Goal: Task Accomplishment & Management: Use online tool/utility

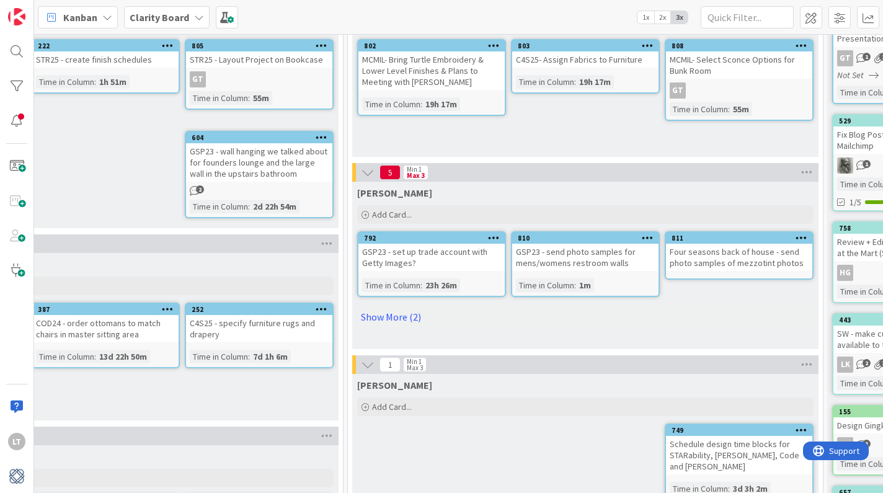
scroll to position [124, 979]
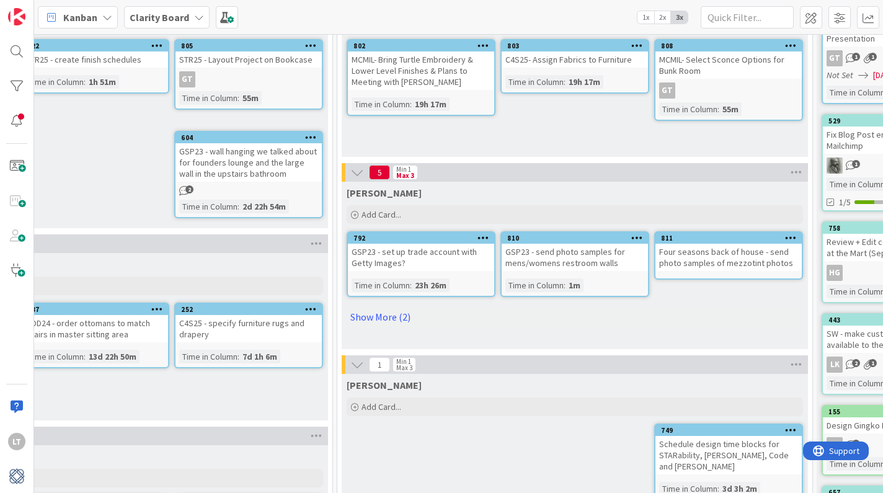
click at [381, 317] on link "Show More (2)" at bounding box center [574, 317] width 456 height 20
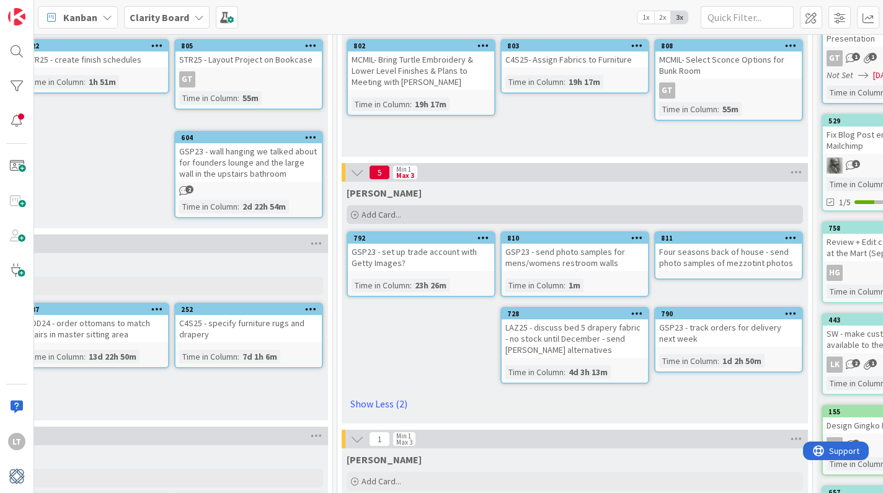
click at [399, 216] on span "Add Card..." at bounding box center [381, 214] width 40 height 11
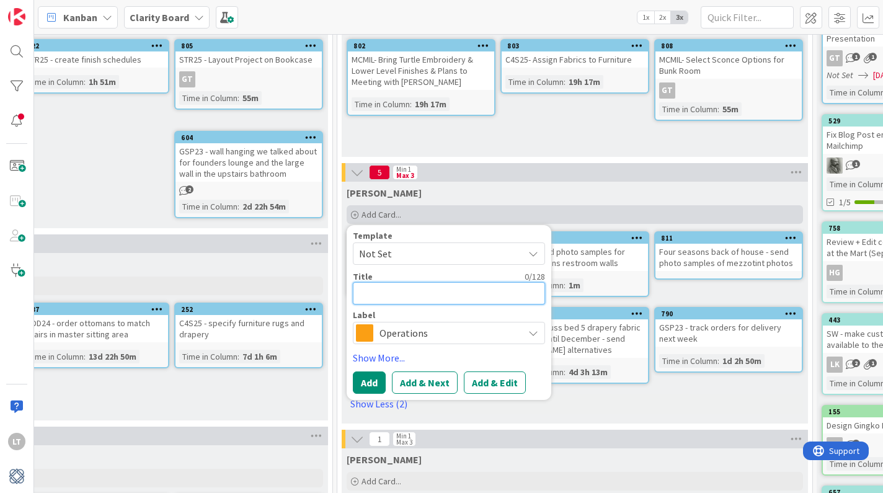
type textarea "C"
type textarea "x"
type textarea "C4"
type textarea "x"
type textarea "C4S"
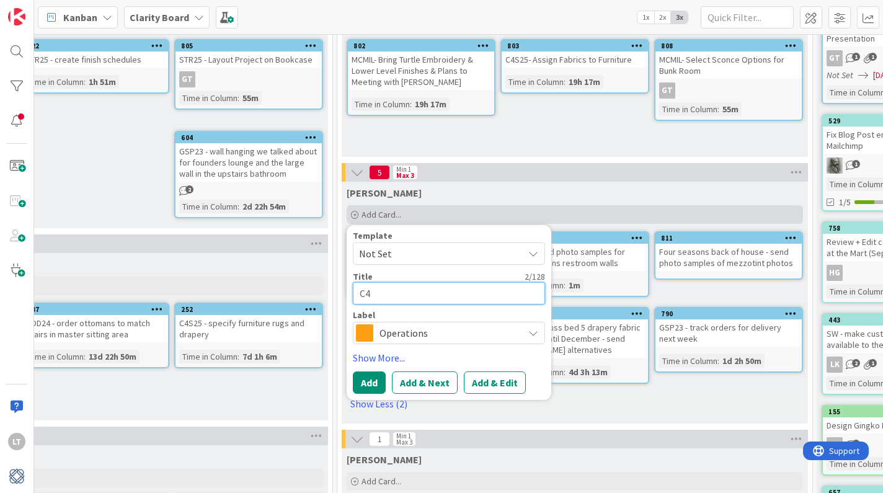
type textarea "x"
type textarea "C4S2"
type textarea "x"
type textarea "C4S25"
type textarea "x"
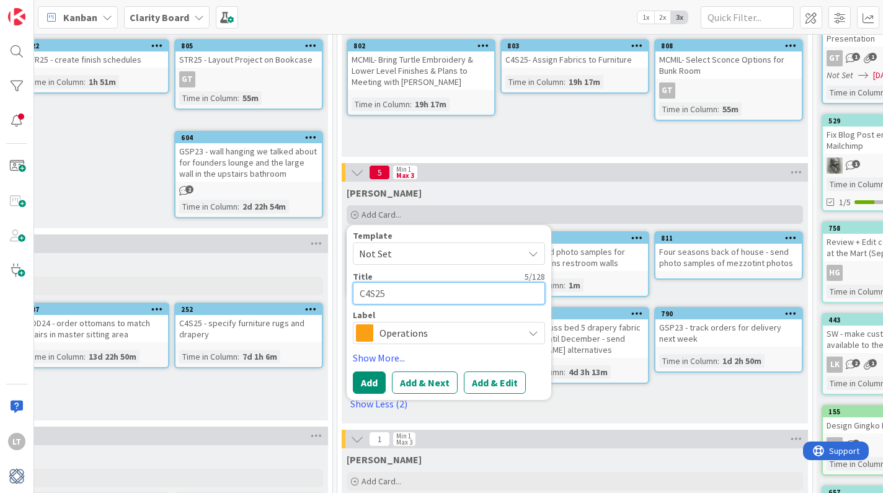
type textarea "C4S25"
type textarea "x"
type textarea "C4S25 -"
type textarea "x"
type textarea "C4S25 -"
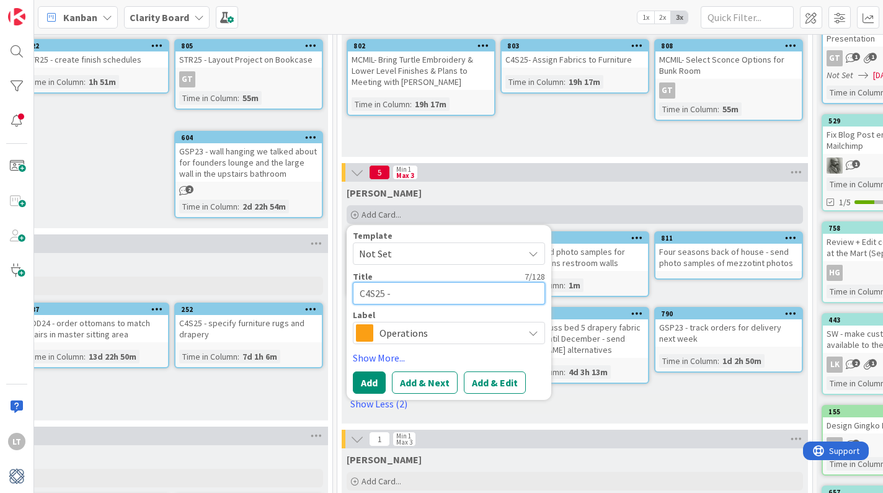
type textarea "x"
type textarea "C4S25 - p"
type textarea "x"
type textarea "C4S25 - pr"
type textarea "x"
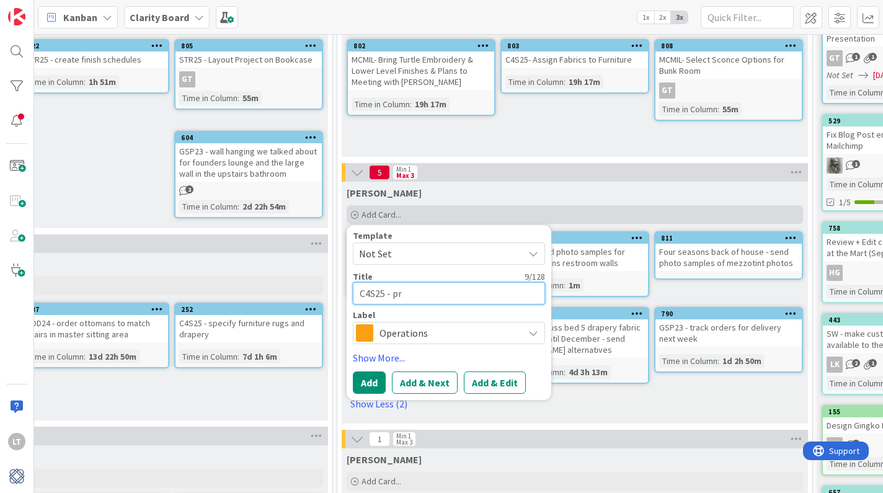
type textarea "C4S25 - pri"
type textarea "x"
type textarea "C4S25 - pric"
type textarea "x"
type textarea "C4S25 - price"
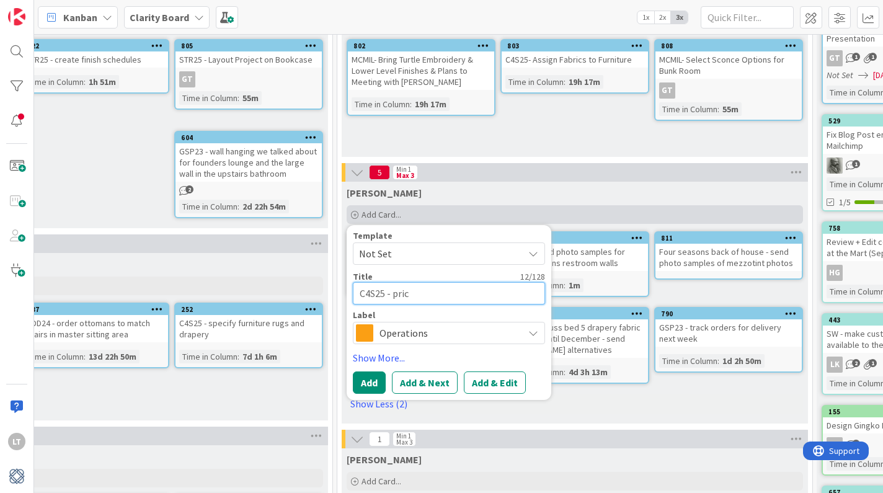
type textarea "x"
type textarea "C4S25 - price"
type textarea "x"
type textarea "C4S25 - price l"
type textarea "x"
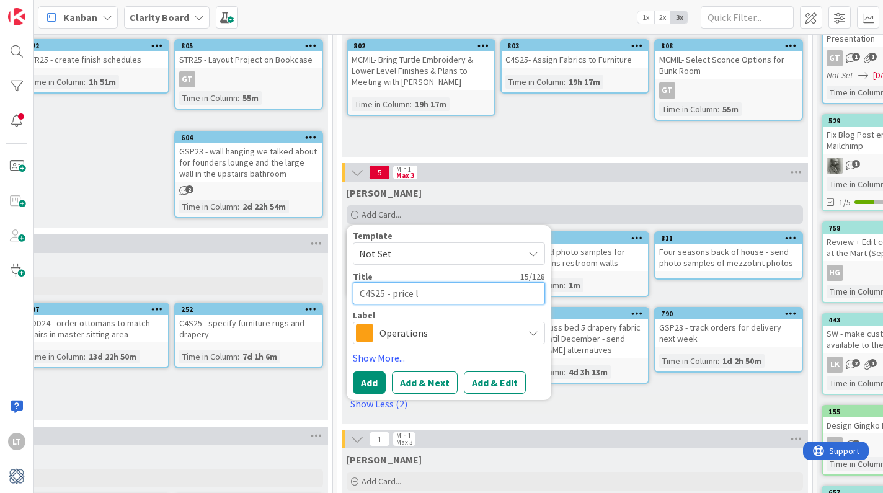
type textarea "C4S25 - price la"
type textarea "x"
type textarea "C4S25 - price lal"
type textarea "x"
type textarea "C4S25 - price lala"
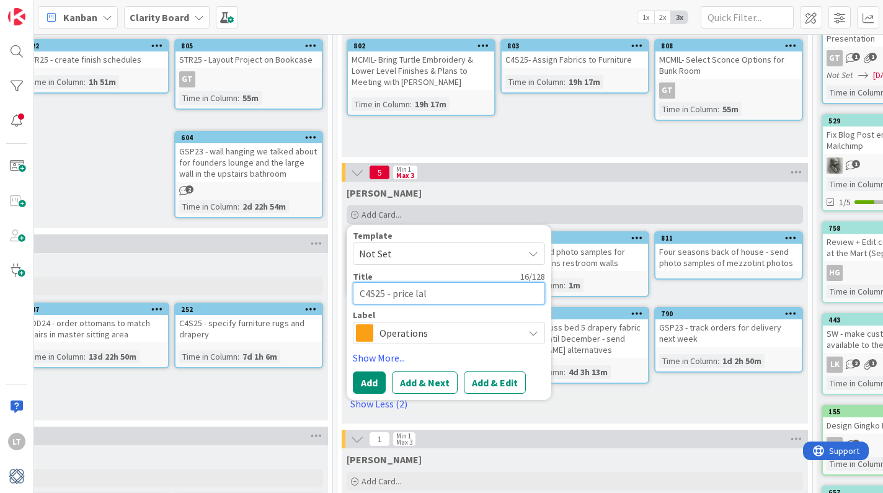
type textarea "x"
type textarea "C4S25 - price lalac"
type textarea "x"
type textarea "C4S25 - price lalacu"
type textarea "x"
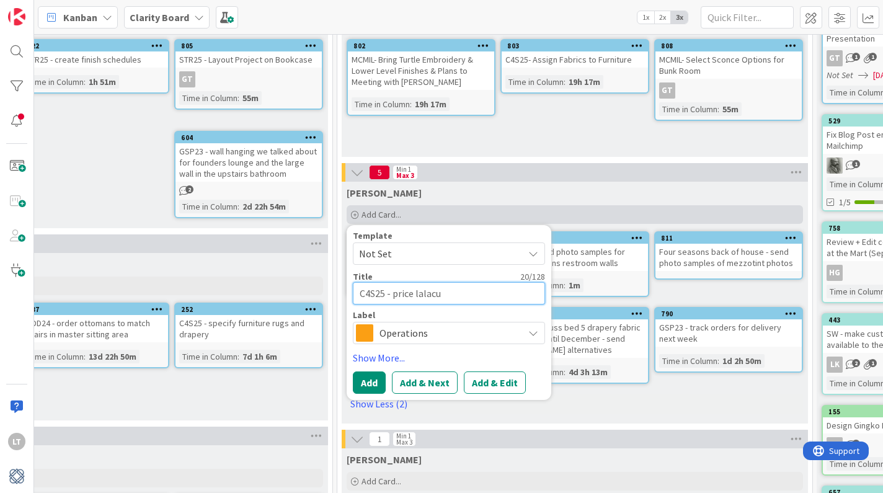
type textarea "C4S25 - price lalacur"
type textarea "x"
type textarea "C4S25 - price lalacuri"
type textarea "x"
type textarea "C4S25 - price lalacurio"
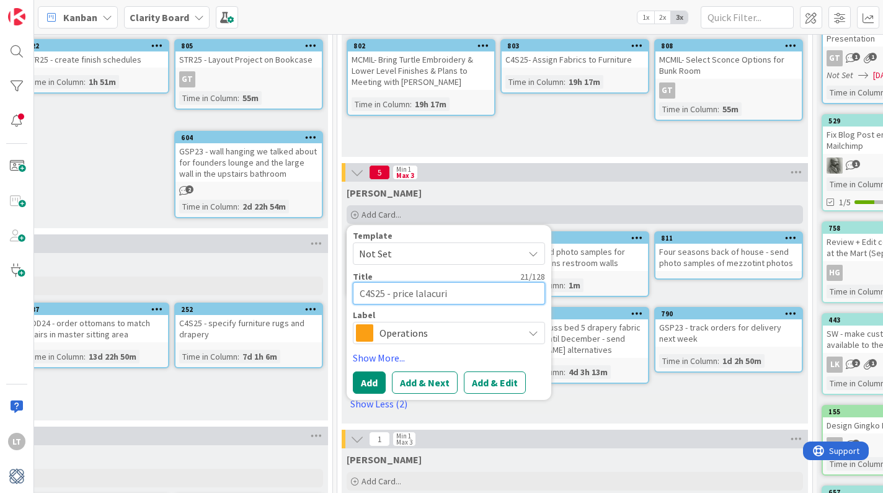
type textarea "x"
type textarea "C4S25 - price lalacurio"
type textarea "x"
type textarea "C4S25 - price lalacurio w"
type textarea "x"
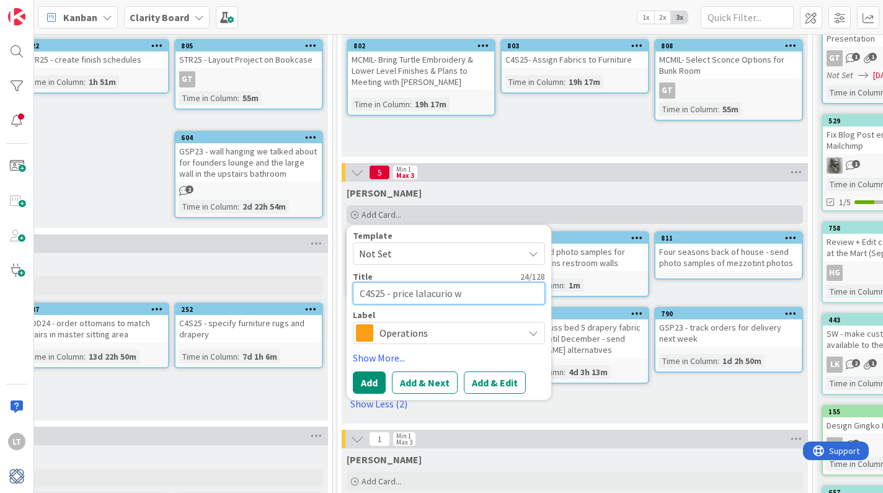
type textarea "C4S25 - price lalacurio wa"
type textarea "x"
type textarea "C4S25 - price lalacurio wal"
type textarea "x"
type textarea "C4S25 - price lalacurio wall"
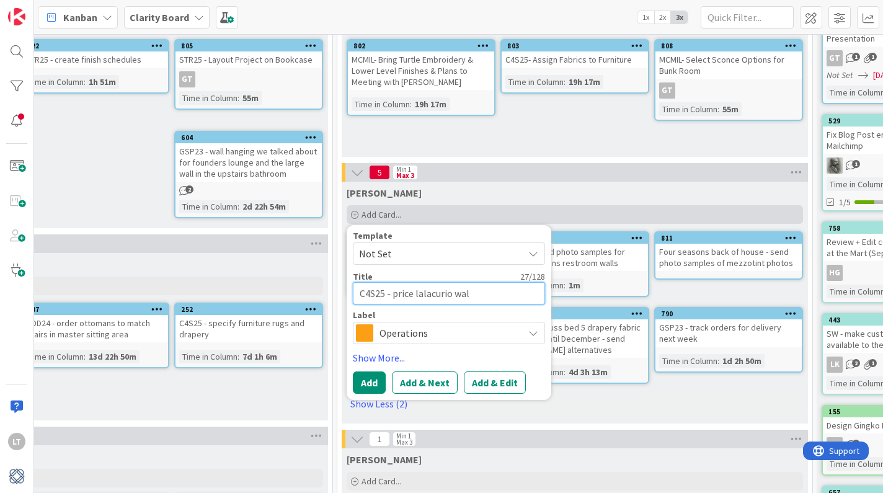
type textarea "x"
type textarea "C4S25 - price lalacurio wallp"
type textarea "x"
type textarea "C4S25 - price lalacurio wallpa"
type textarea "x"
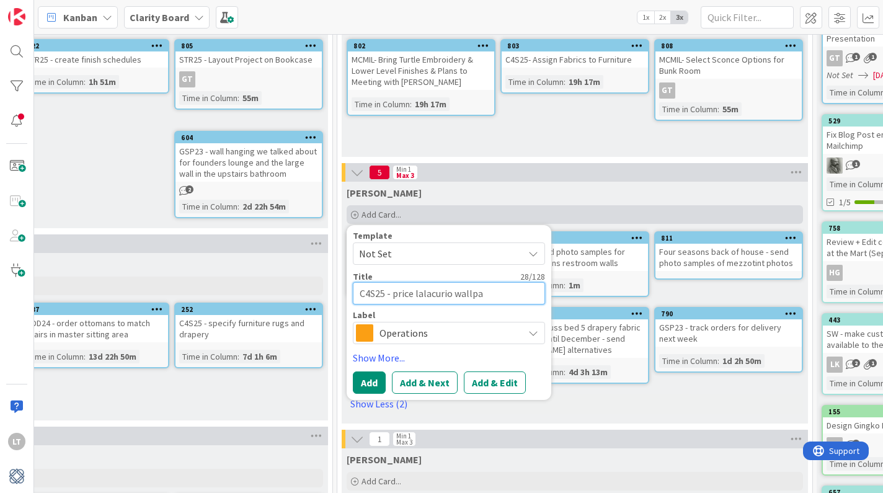
type textarea "C4S25 - price lalacurio wallpap"
type textarea "x"
type textarea "C4S25 - price lalacurio wallpape"
type textarea "x"
type textarea "C4S25 - price lalacurio wallpaper"
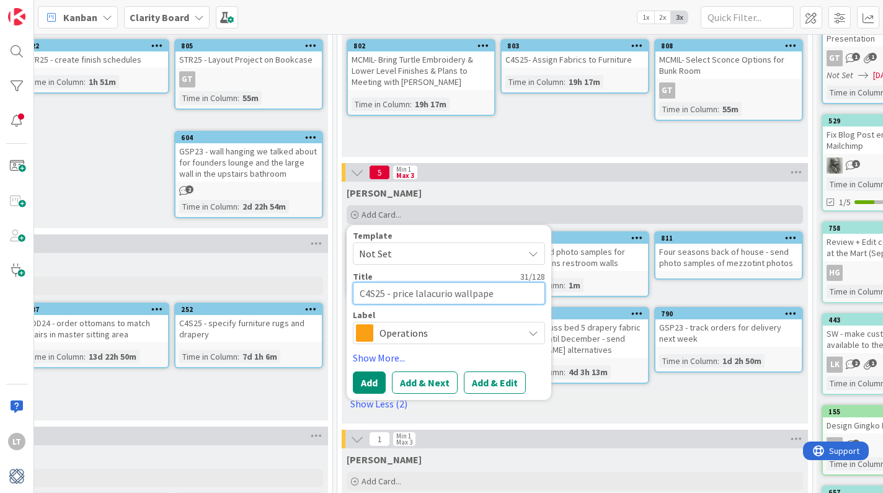
type textarea "x"
type textarea "C4S25 - price lalacurio wallpapers"
type textarea "x"
type textarea "C4S25 - price lalacurio wallpapers"
type textarea "x"
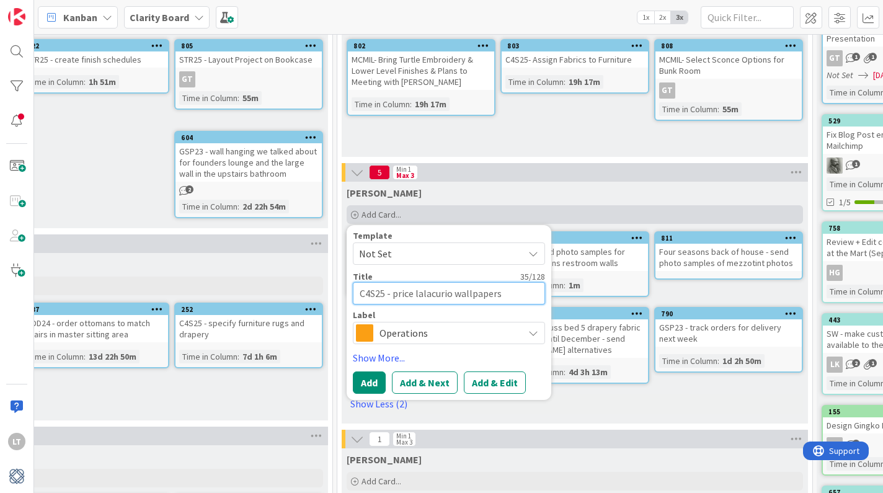
type textarea "C4S25 - price lalacurio wallpapers f"
type textarea "x"
type textarea "C4S25 - price lalacurio wallpapers fo"
type textarea "x"
type textarea "C4S25 - price lalacurio wallpapers for"
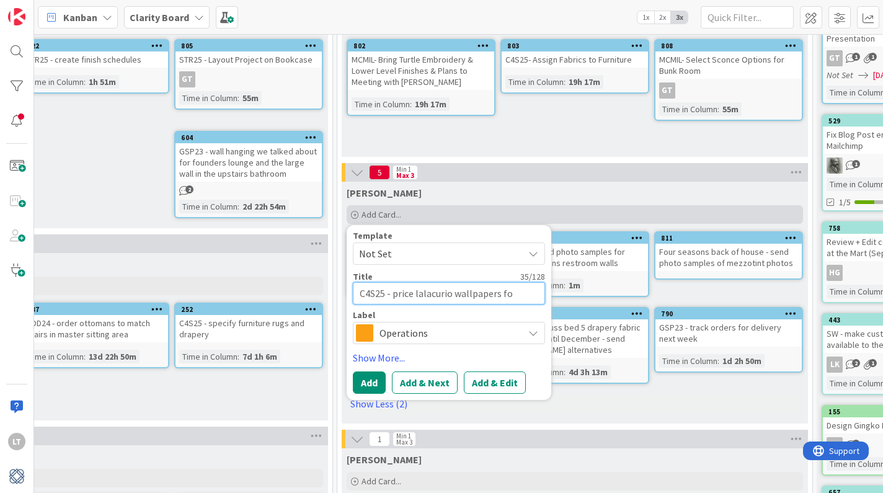
type textarea "x"
type textarea "C4S25 - price lalacurio wallpapers for"
type textarea "x"
type textarea "C4S25 - price lalacurio wallpapers for m"
type textarea "x"
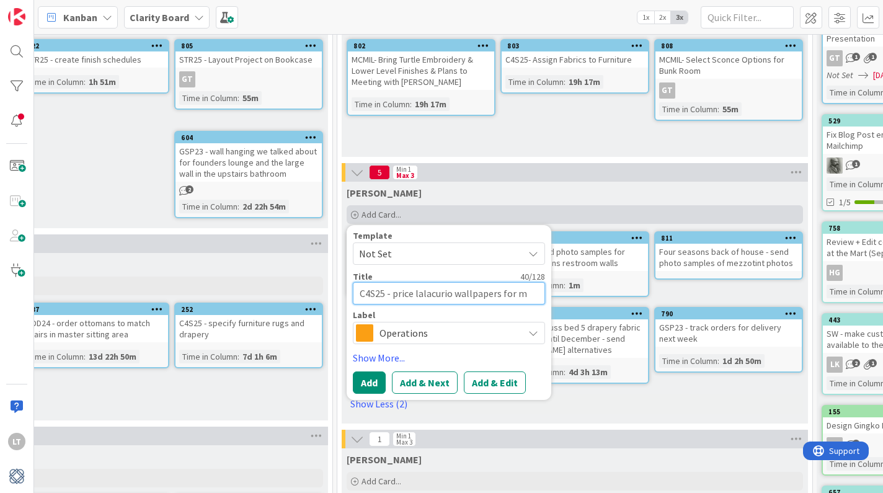
type textarea "C4S25 - price lalacurio wallpapers for ma"
type textarea "x"
type textarea "C4S25 - price lalacurio wallpapers for mas"
type textarea "x"
type textarea "C4S25 - price lalacurio wallpapers for mast"
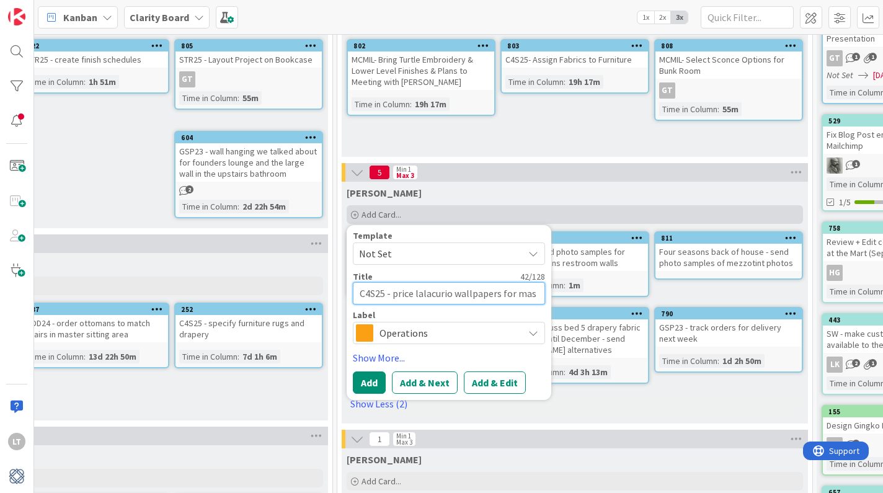
type textarea "x"
type textarea "C4S25 - price lalacurio wallpapers for maste"
type textarea "x"
type textarea "C4S25 - price lalacurio wallpapers for master"
type textarea "x"
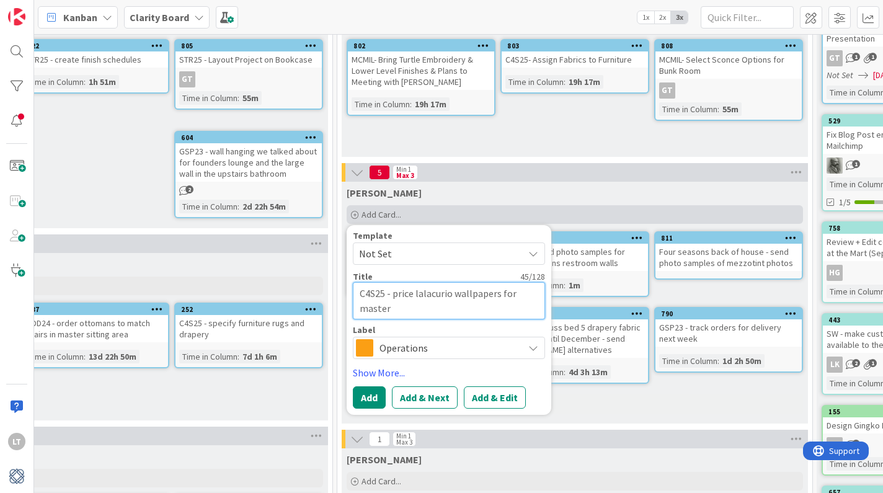
type textarea "C4S25 - price lalacurio wallpapers for master"
type textarea "x"
type textarea "C4S25 - price lalacurio wallpapers for master b"
type textarea "x"
type textarea "C4S25 - price lalacurio wallpapers for master"
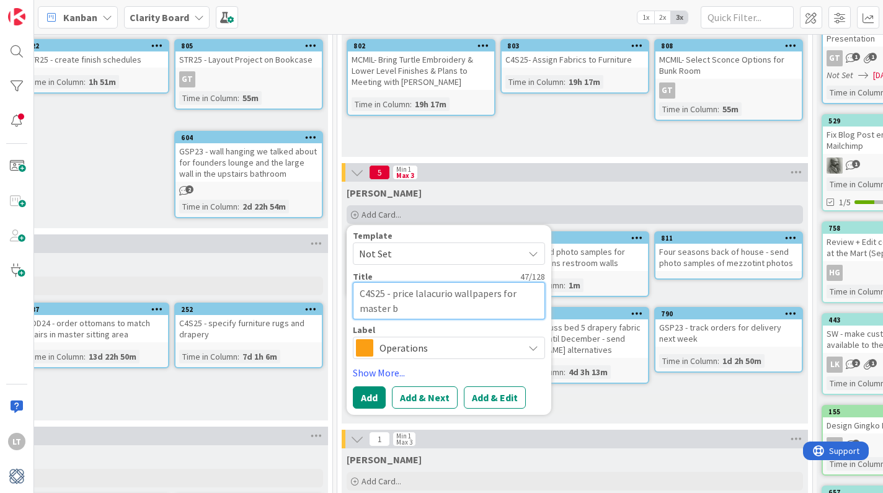
type textarea "x"
type textarea "C4S25 - price lalacurio wallpapers for master B"
type textarea "x"
type textarea "C4S25 - price lalacurio wallpapers for master BR"
type textarea "x"
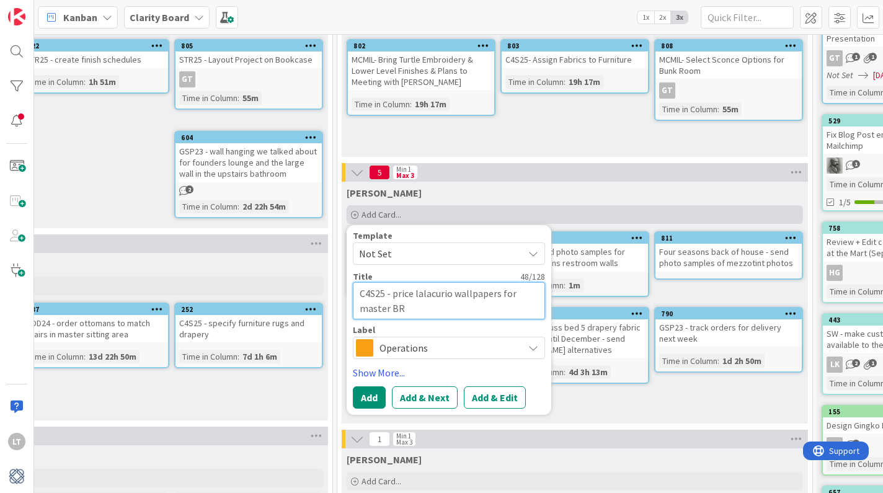
type textarea "C4S25 - price lalacurio wallpapers for master BR"
type textarea "x"
type textarea "C4S25 - price lalacurio wallpapers for master BR a"
type textarea "x"
type textarea "C4S25 - price lalacurio wallpapers for master BR an"
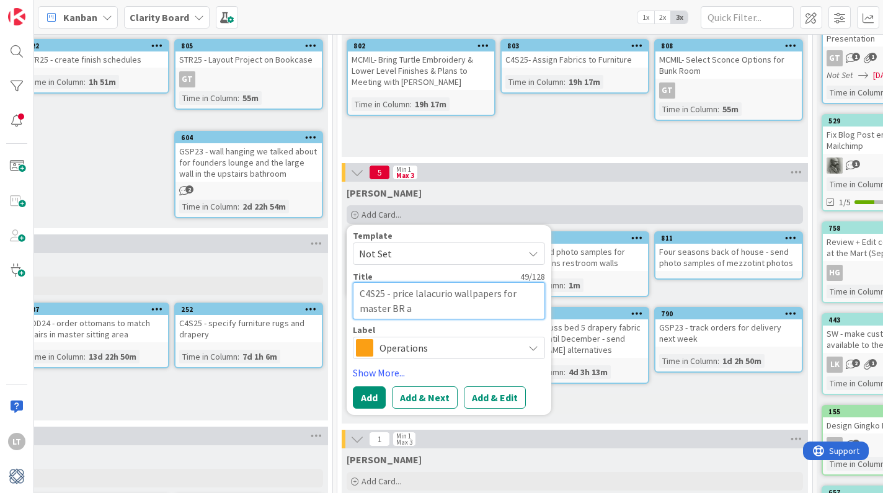
type textarea "x"
type textarea "C4S25 - price lalacurio wallpapers for master BR and"
type textarea "x"
type textarea "C4S25 - price lalacurio wallpapers for master BR and"
type textarea "x"
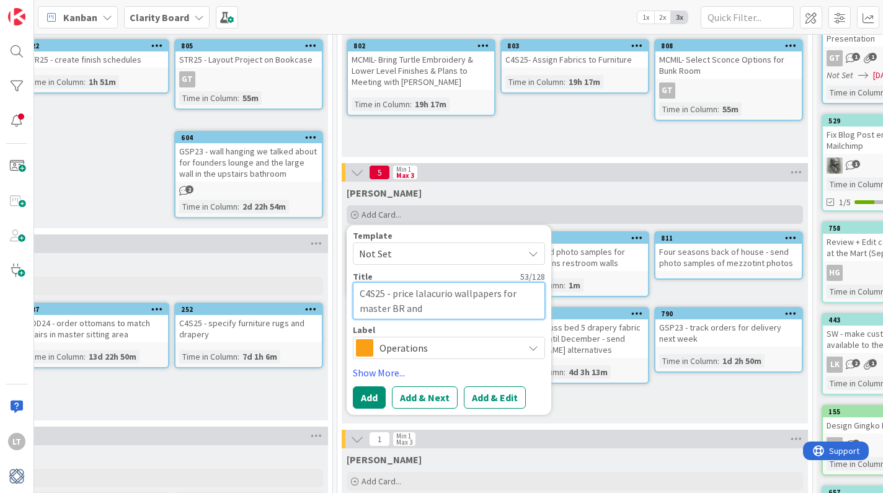
type textarea "C4S25 - price lalacurio wallpapers for master BR and e"
type textarea "x"
type textarea "C4S25 - price lalacurio wallpapers for master BR and en"
type textarea "x"
type textarea "C4S25 - price lalacurio wallpapers for master BR and ent"
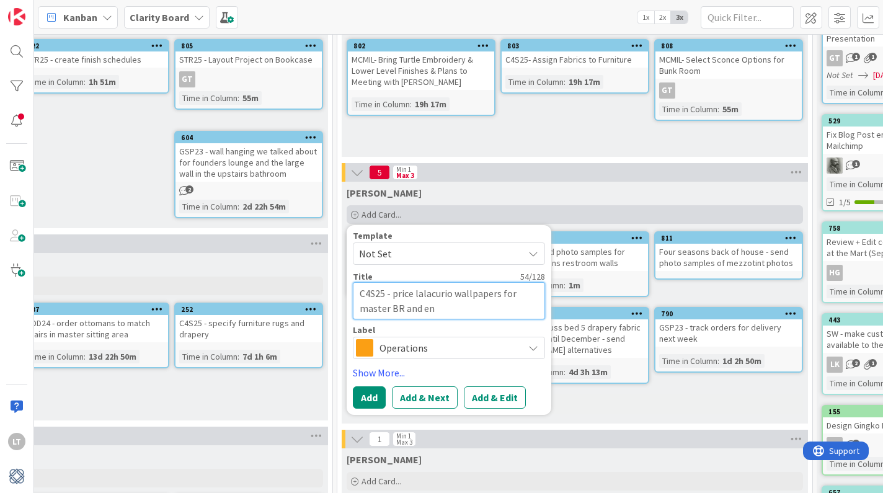
type textarea "x"
type textarea "C4S25 - price lalacurio wallpapers for master BR and entr"
type textarea "x"
type textarea "C4S25 - price lalacurio wallpapers for master BR and entry"
type textarea "x"
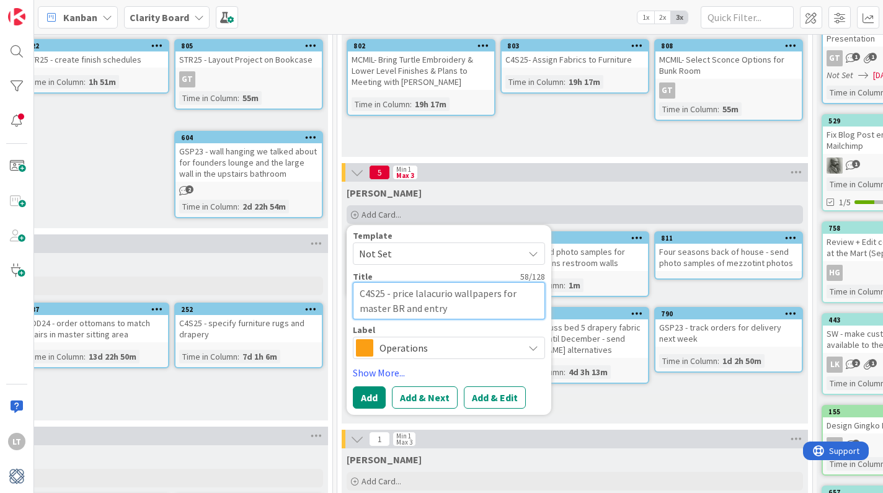
type textarea "C4S25 - price lalacurio wallpapers for master BR and entry"
type textarea "x"
type textarea "C4S25 - price lalacurio wallpapers for master BR and entry c"
type textarea "x"
type textarea "C4S25 - price lalacurio wallpapers for master BR and entry ch"
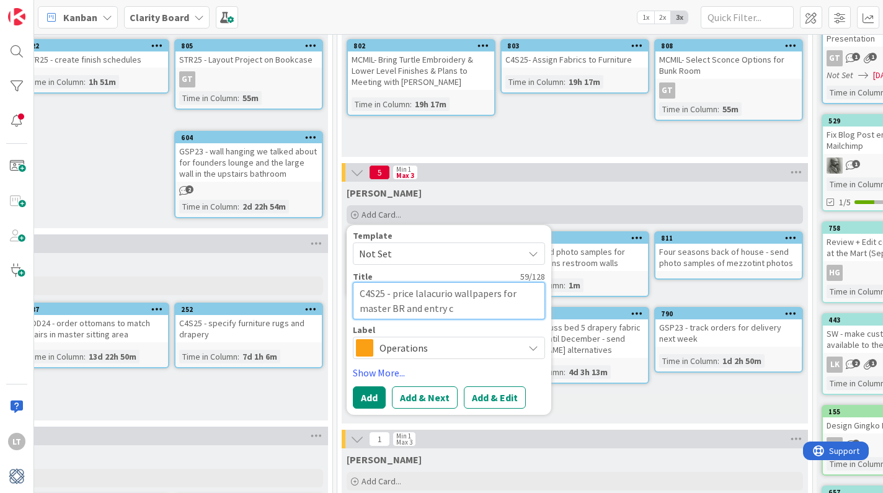
type textarea "x"
type textarea "C4S25 - price lalacurio wallpapers for master BR and entry che"
type textarea "x"
type textarea "C4S25 - price lalacurio wallpapers for master BR and entry ches"
type textarea "x"
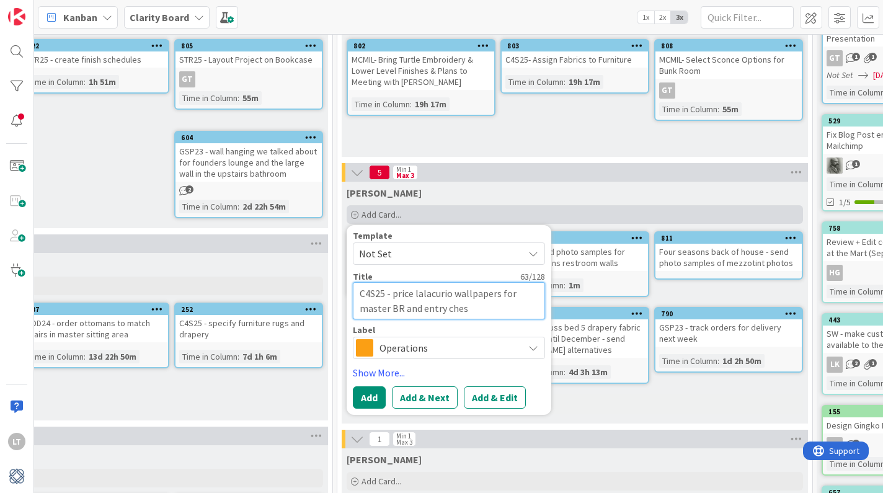
type textarea "C4S25 - price lalacurio wallpapers for master BR and entry chest"
type textarea "x"
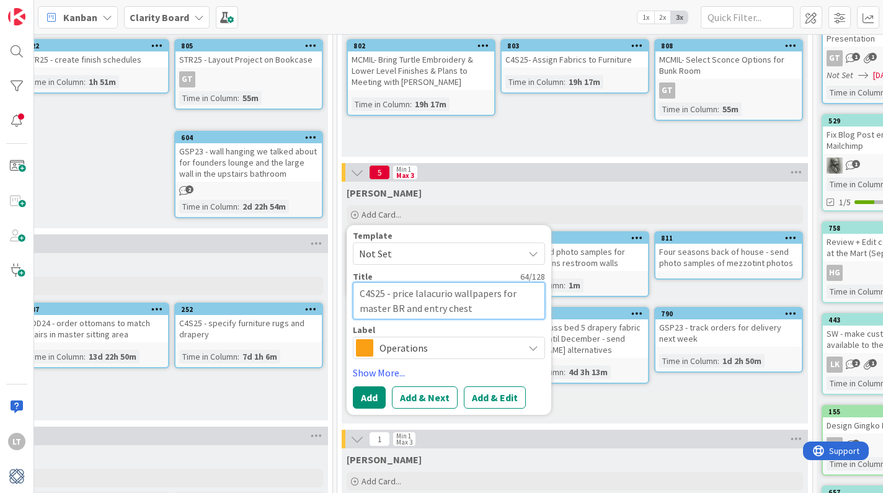
type textarea "C4S25 - price lalacurio wallpapers for master BR and entry chest"
click at [447, 348] on span "Operations" at bounding box center [448, 347] width 138 height 17
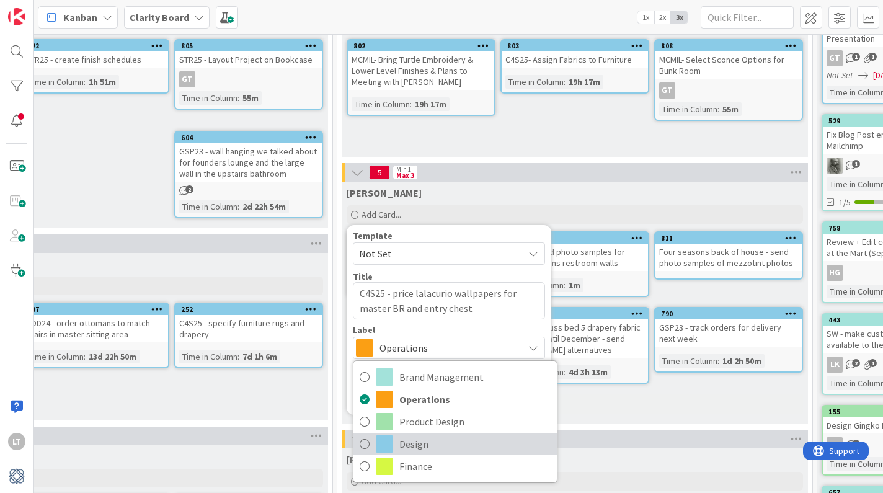
click at [371, 439] on link "Design" at bounding box center [454, 444] width 203 height 22
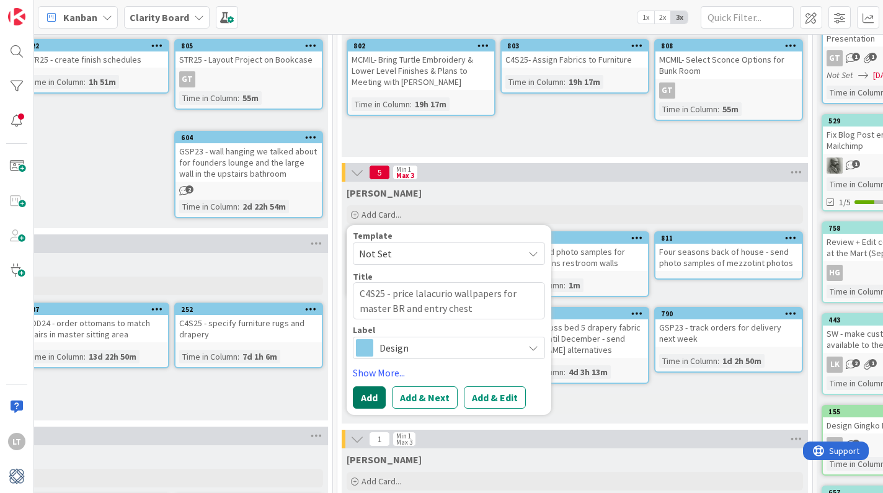
click at [368, 394] on button "Add" at bounding box center [369, 397] width 33 height 22
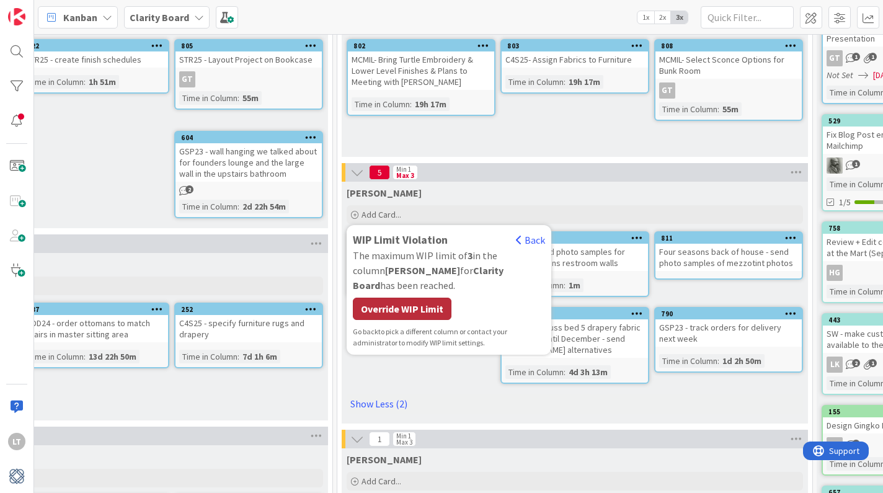
click at [410, 298] on div "Override WIP Limit" at bounding box center [402, 309] width 99 height 22
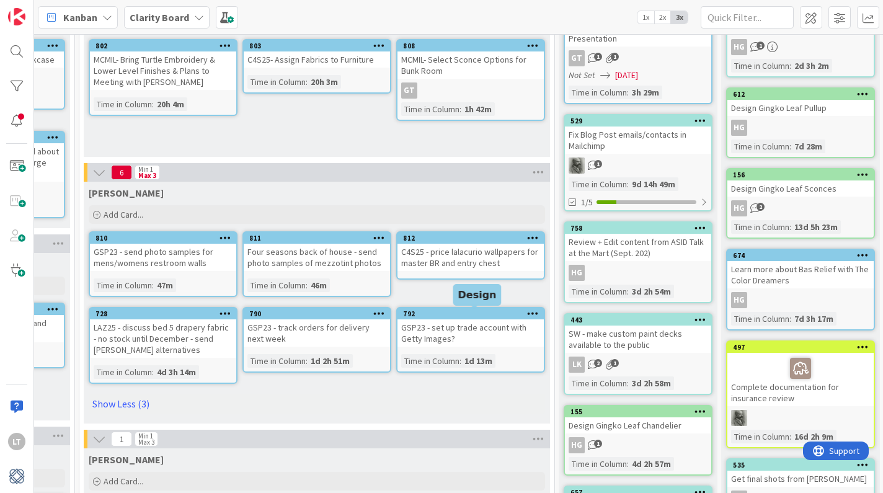
scroll to position [124, 1239]
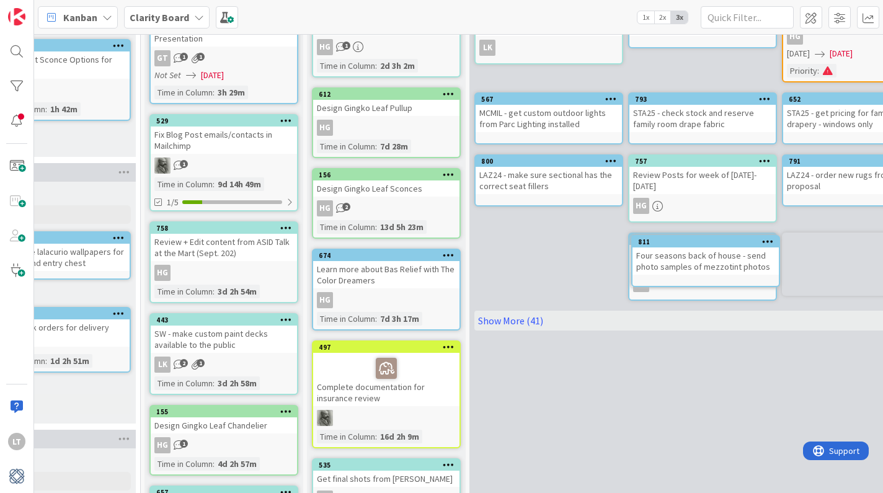
drag, startPoint x: 307, startPoint y: 239, endPoint x: 498, endPoint y: 253, distance: 191.4
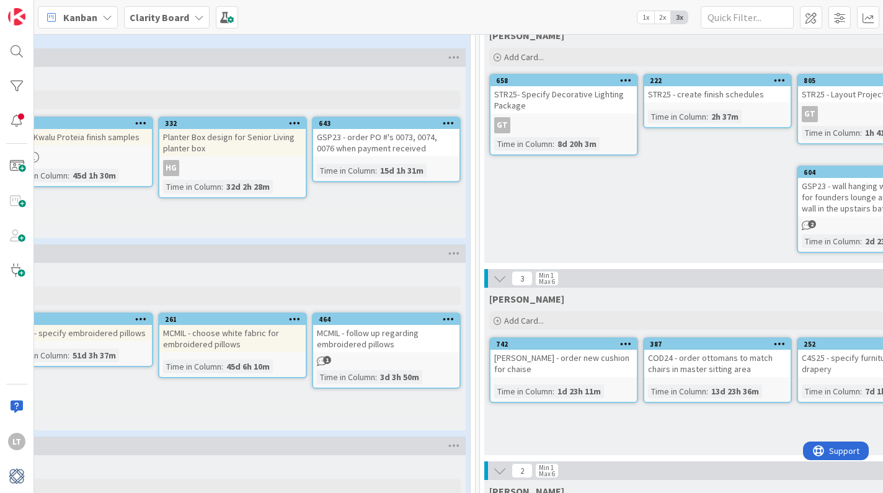
scroll to position [89, 356]
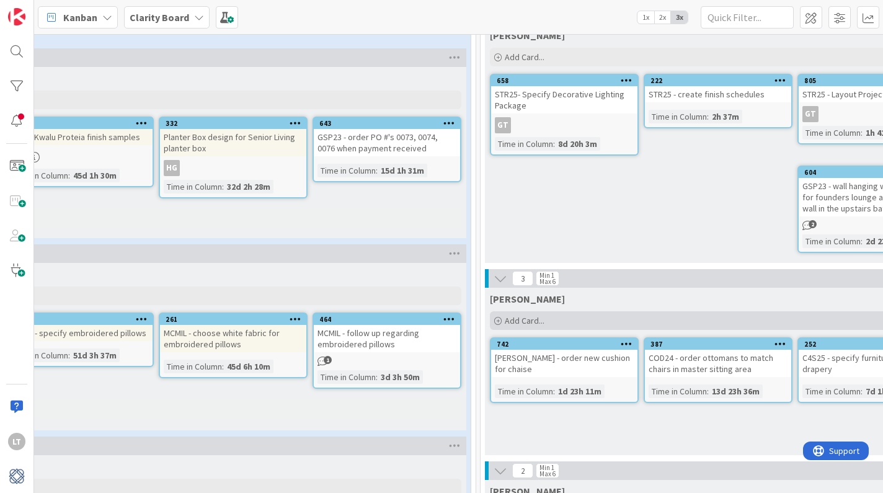
click at [586, 319] on div "Add Card..." at bounding box center [718, 320] width 456 height 19
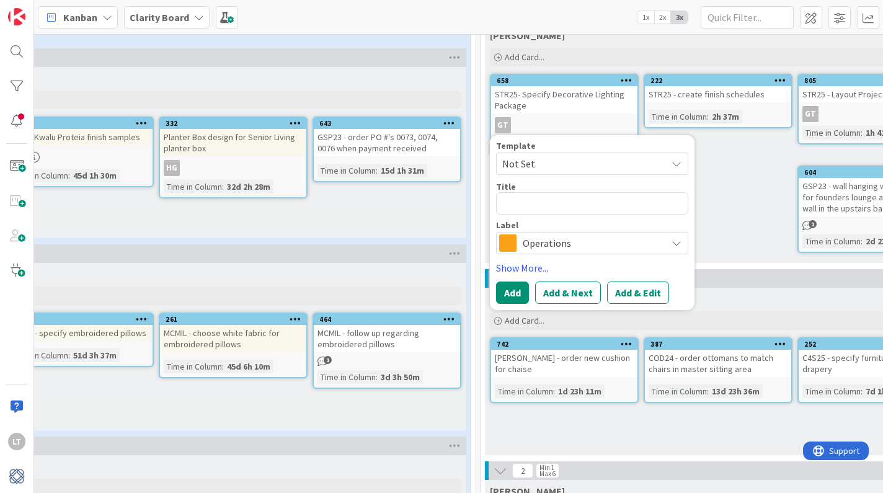
type textarea "x"
type textarea "r"
type textarea "x"
type textarea "re"
type textarea "x"
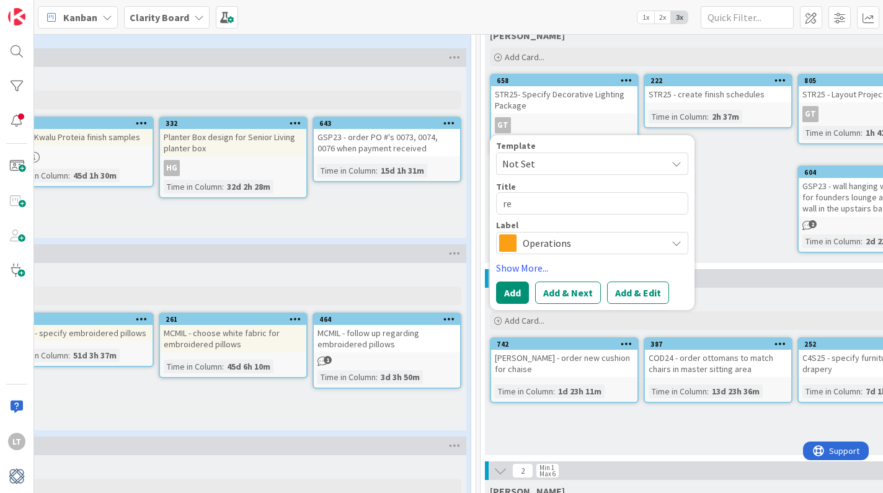
type textarea "rec"
type textarea "x"
type textarea "rece"
type textarea "x"
type textarea "recei"
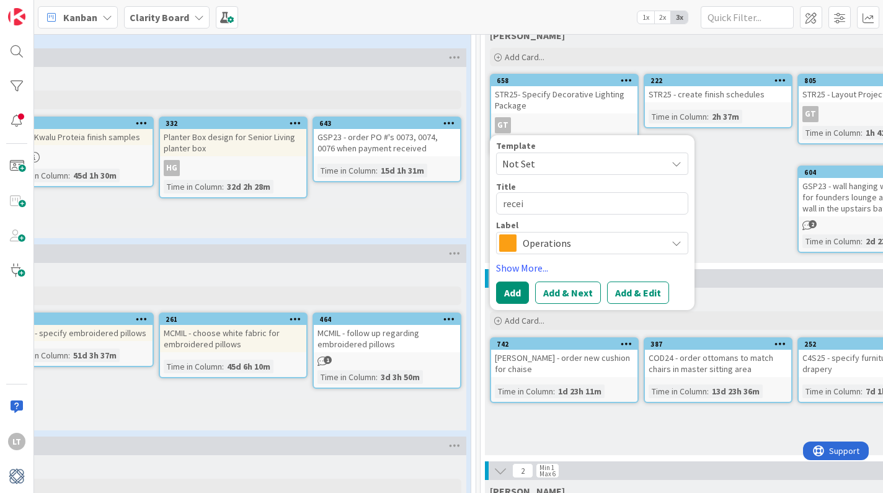
type textarea "x"
type textarea "receiv"
type textarea "x"
type textarea "receive"
type textarea "x"
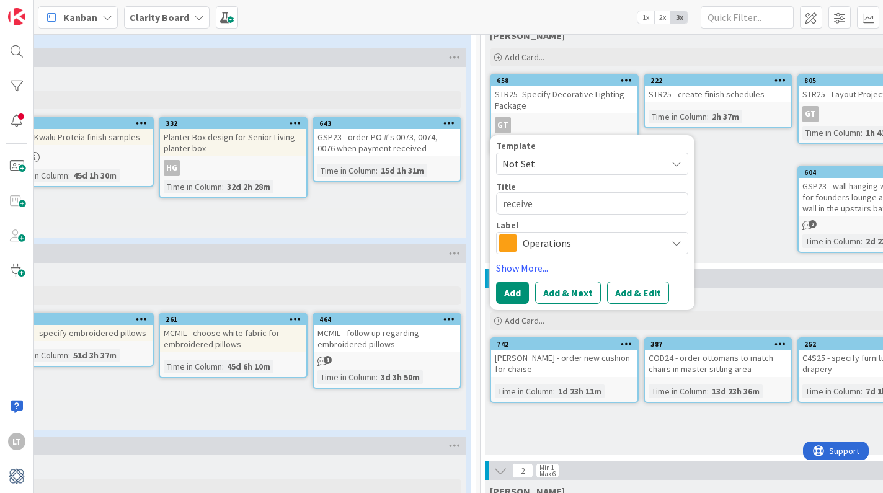
type textarea "receive"
type textarea "x"
type textarea "receive i"
type textarea "x"
type textarea "receive it"
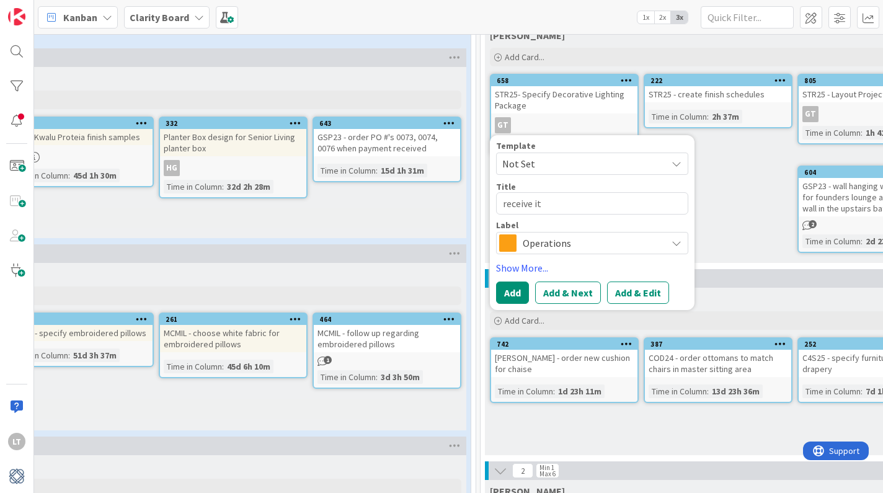
type textarea "x"
type textarea "receive ite"
type textarea "x"
type textarea "receive item"
type textarea "x"
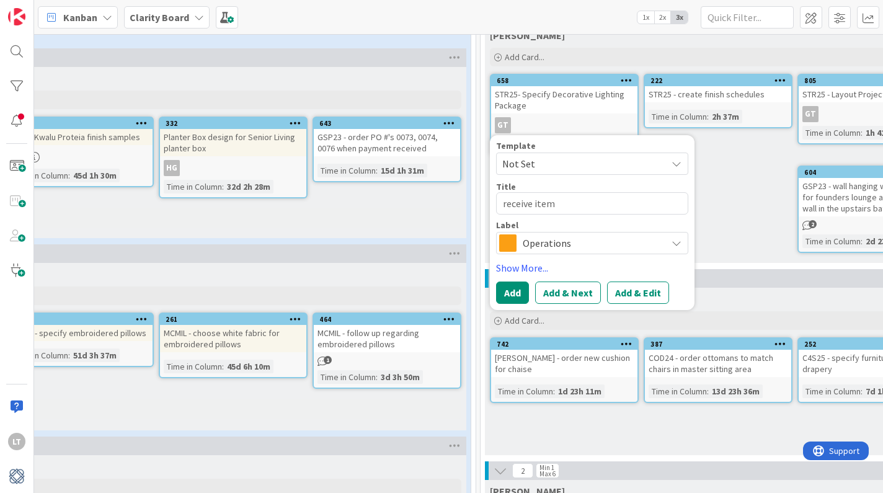
type textarea "receive items"
type textarea "x"
type textarea "receive items"
type textarea "x"
type textarea "receive items w"
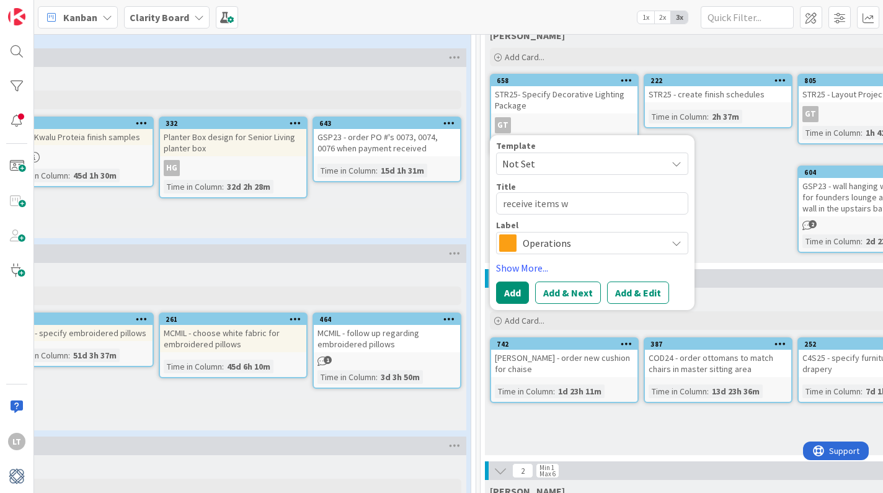
type textarea "x"
type textarea "receive items we"
type textarea "x"
type textarea "receive items we"
type textarea "x"
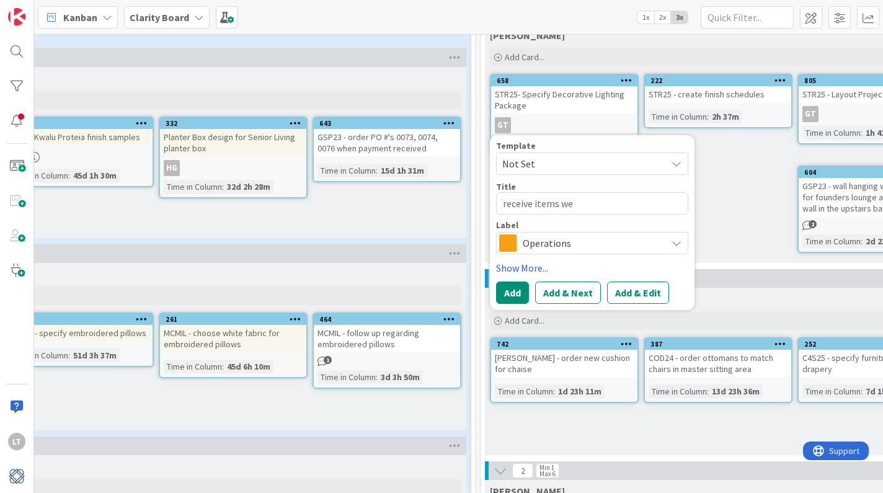
type textarea "receive items we r"
type textarea "x"
type textarea "receive items we re"
type textarea "x"
type textarea "receive items we rec"
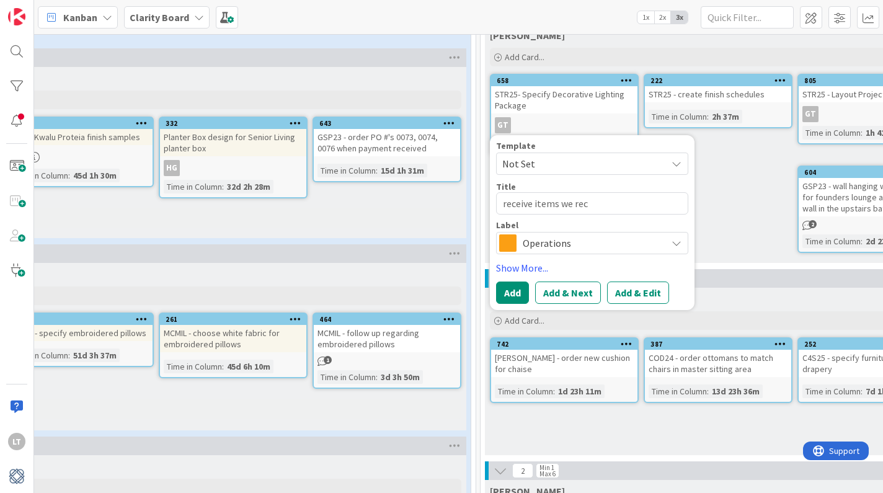
type textarea "x"
type textarea "receive items we rece"
type textarea "x"
type textarea "receive items we recei"
type textarea "x"
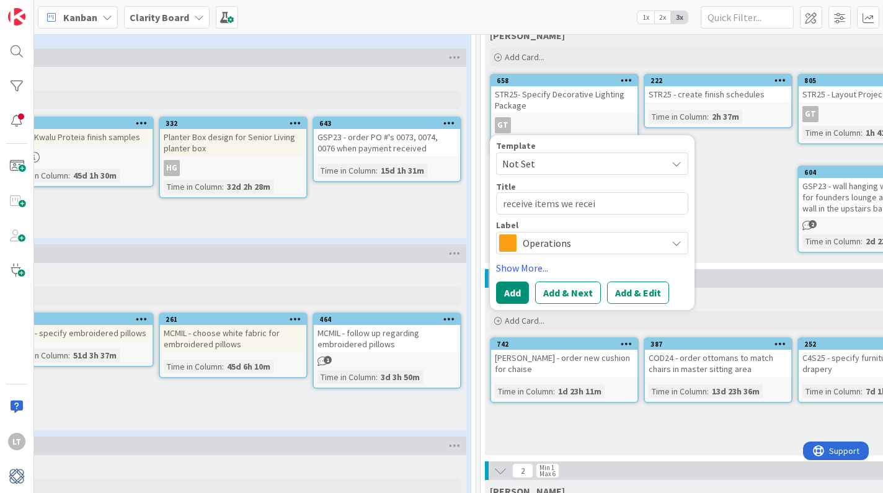
type textarea "receive items we receiv"
type textarea "x"
type textarea "receive items we receive"
type textarea "x"
type textarea "receive items we received"
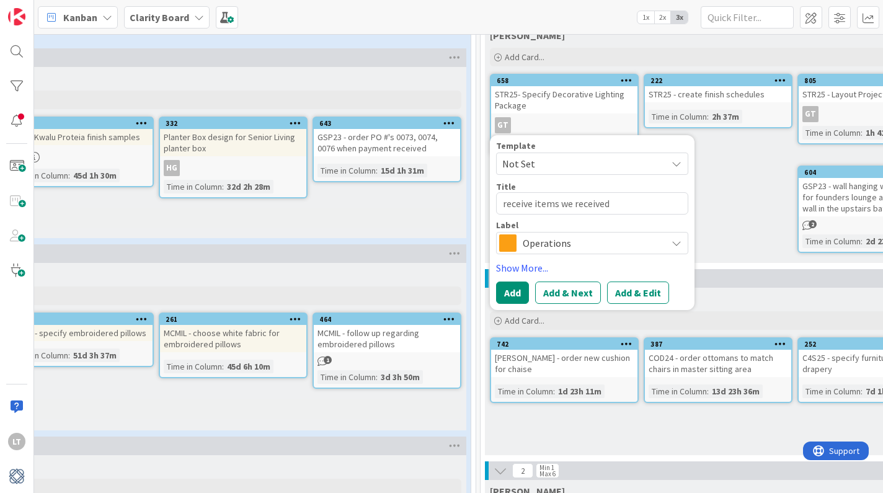
type textarea "x"
type textarea "receive items we received"
type textarea "x"
type textarea "receive items we received i"
type textarea "x"
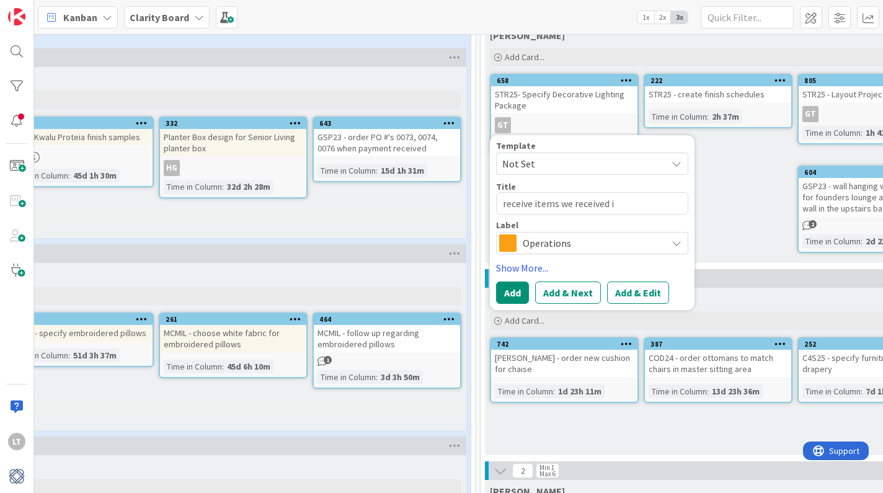
type textarea "receive items we received in"
type textarea "x"
type textarea "receive items we received in"
type textarea "x"
type textarea "receive items we received in a"
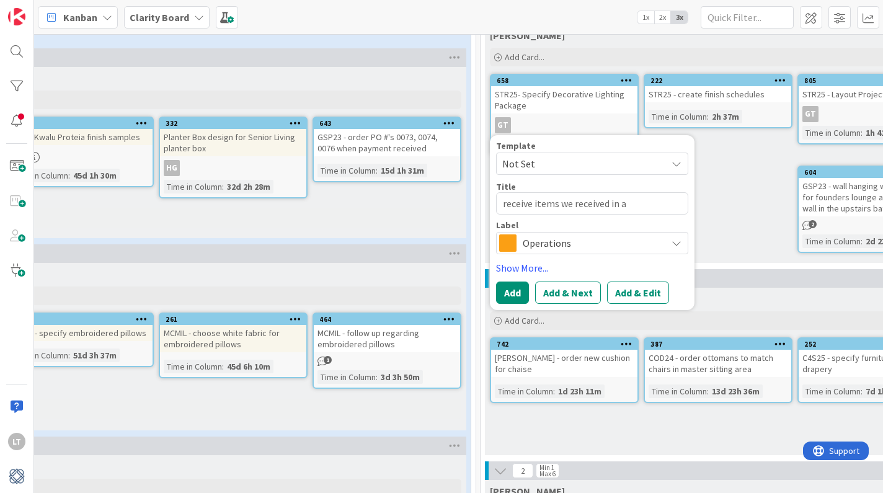
type textarea "x"
type textarea "receive items we received in"
type textarea "x"
type textarea "receive items we received in o"
type textarea "x"
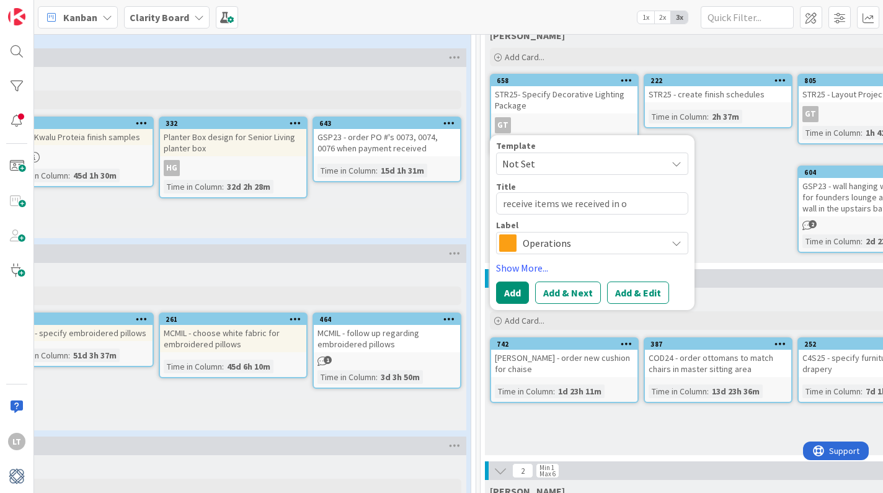
type textarea "receive items we received in of"
type textarea "x"
click at [599, 244] on span "Operations" at bounding box center [591, 242] width 138 height 17
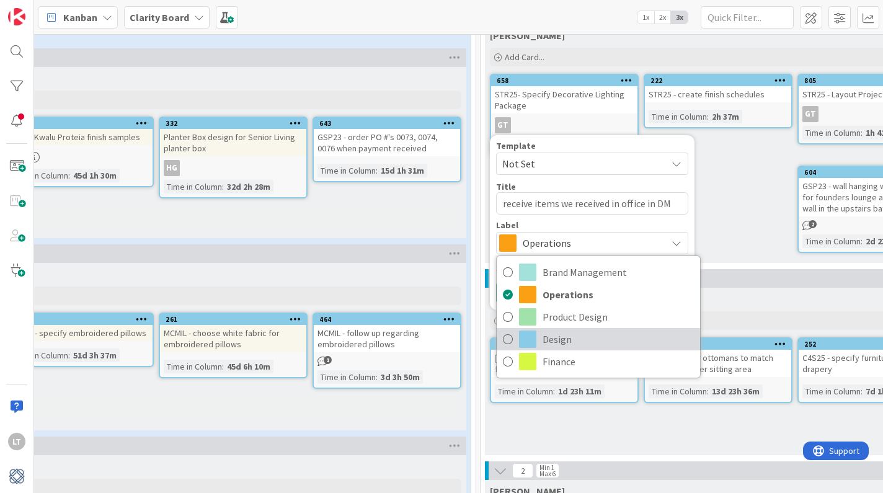
click at [552, 342] on span "Design" at bounding box center [617, 339] width 151 height 19
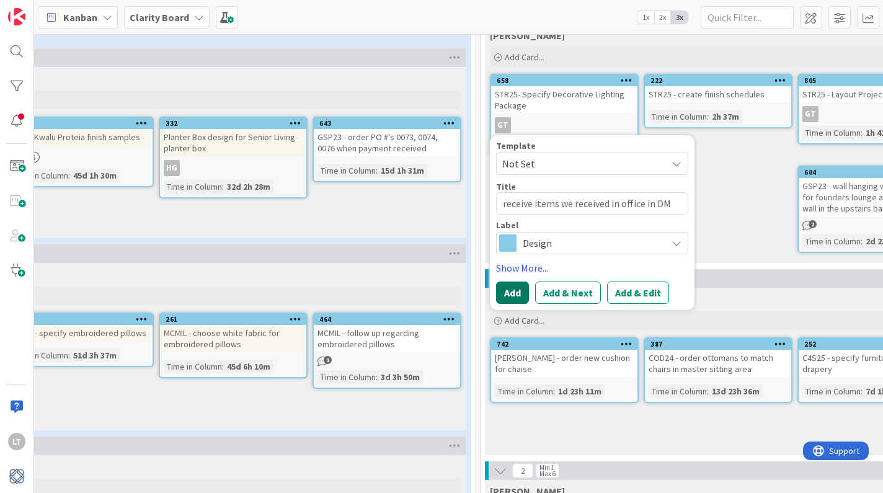
click at [515, 298] on button "Add" at bounding box center [512, 292] width 33 height 22
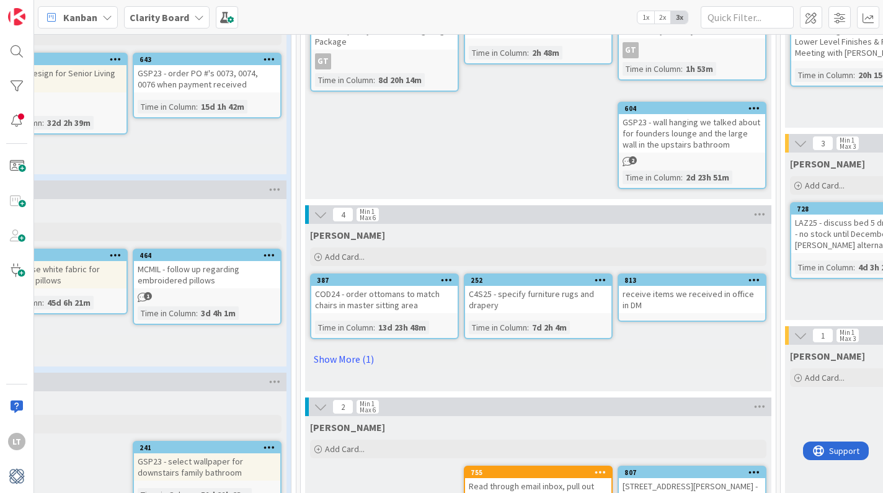
scroll to position [153, 537]
click at [684, 296] on div "receive items we received in office in DM" at bounding box center [690, 299] width 146 height 27
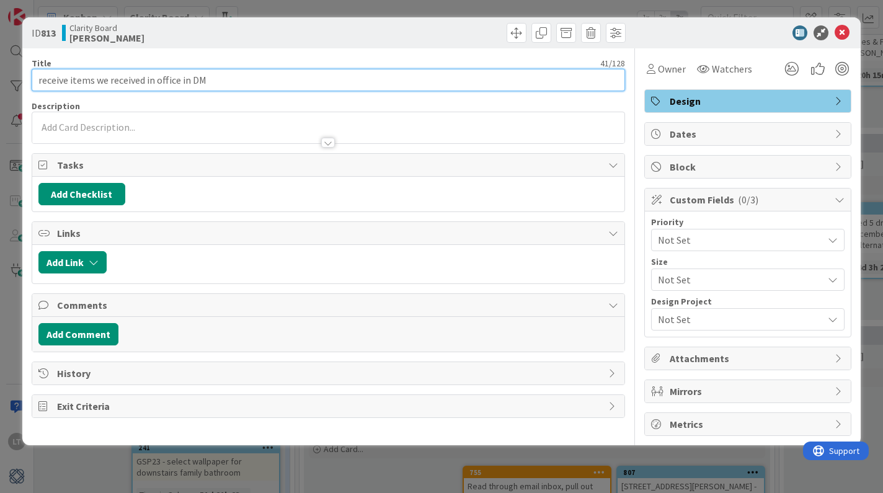
click at [152, 81] on input "receive items we received in office in DM" at bounding box center [329, 80] width 594 height 22
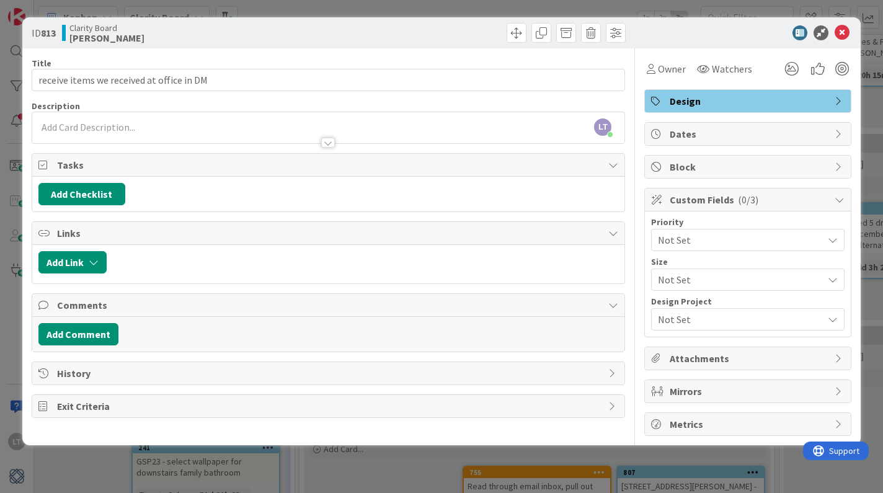
click at [311, 25] on div "Clarity Board [PERSON_NAME]" at bounding box center [193, 33] width 263 height 20
drag, startPoint x: 839, startPoint y: 30, endPoint x: 835, endPoint y: 23, distance: 8.3
click at [839, 30] on icon at bounding box center [841, 32] width 15 height 15
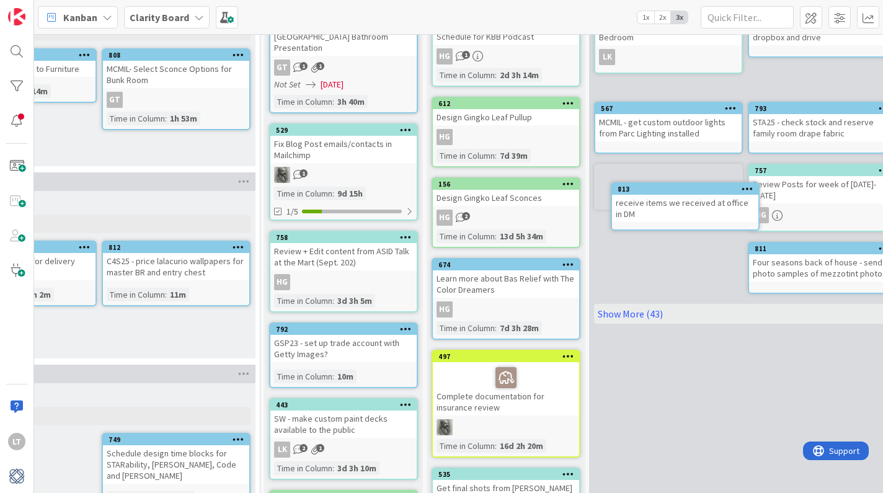
scroll to position [114, 1531]
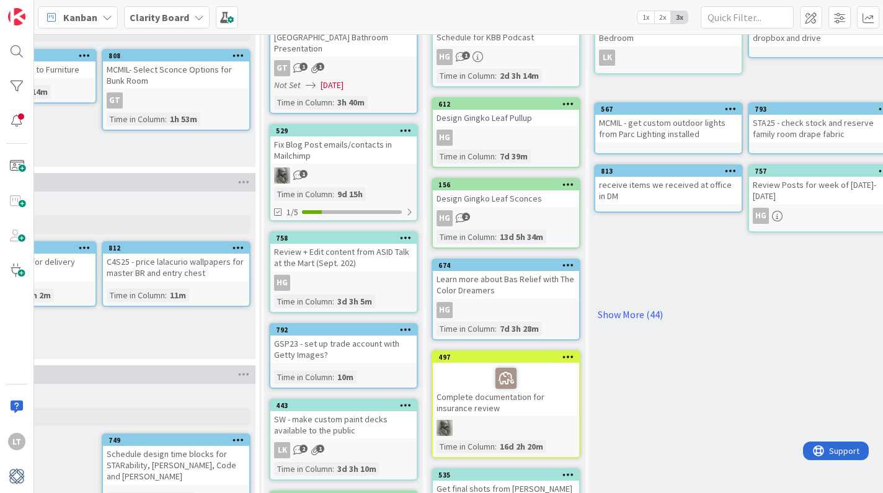
drag, startPoint x: 467, startPoint y: 279, endPoint x: 907, endPoint y: 234, distance: 442.4
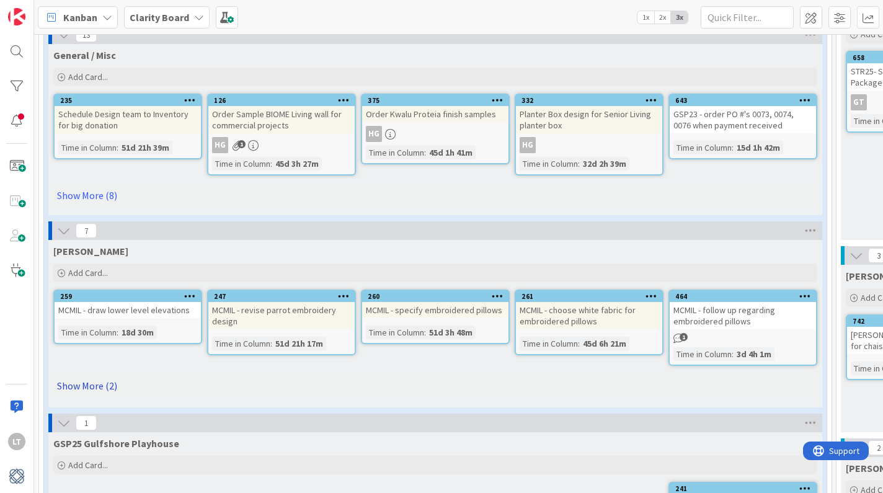
scroll to position [112, 0]
click at [98, 194] on link "Show More (8)" at bounding box center [435, 195] width 764 height 20
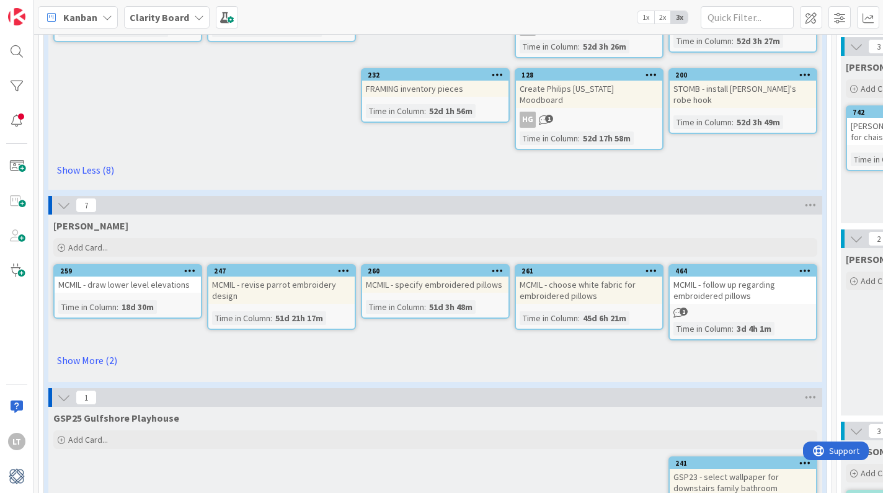
scroll to position [322, 0]
click at [109, 350] on link "Show More (2)" at bounding box center [435, 360] width 764 height 20
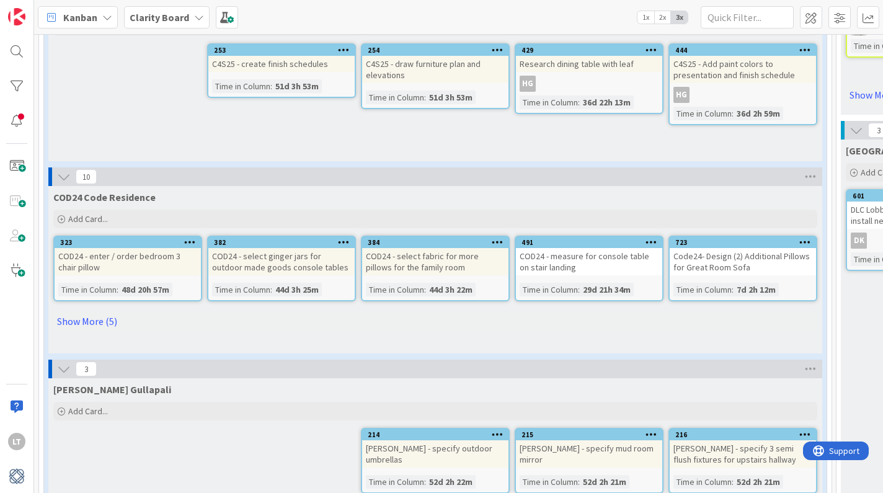
scroll to position [1016, 0]
click at [91, 311] on link "Show More (5)" at bounding box center [435, 321] width 764 height 20
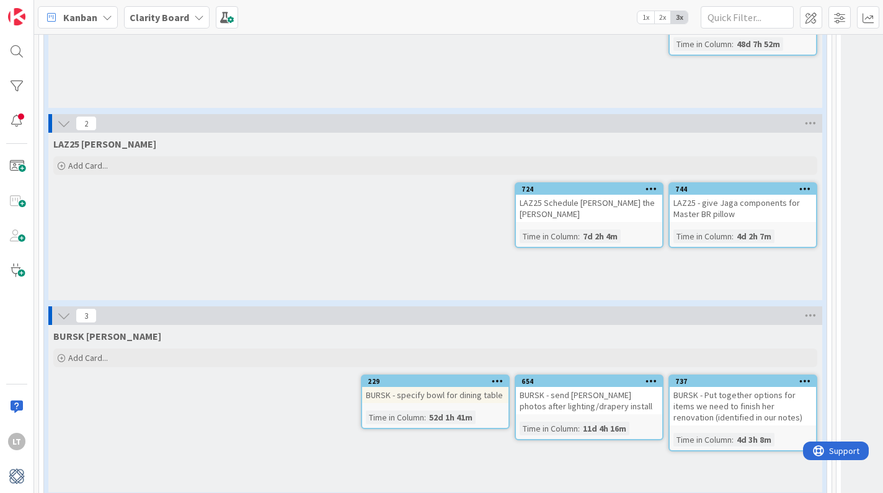
scroll to position [1726, 0]
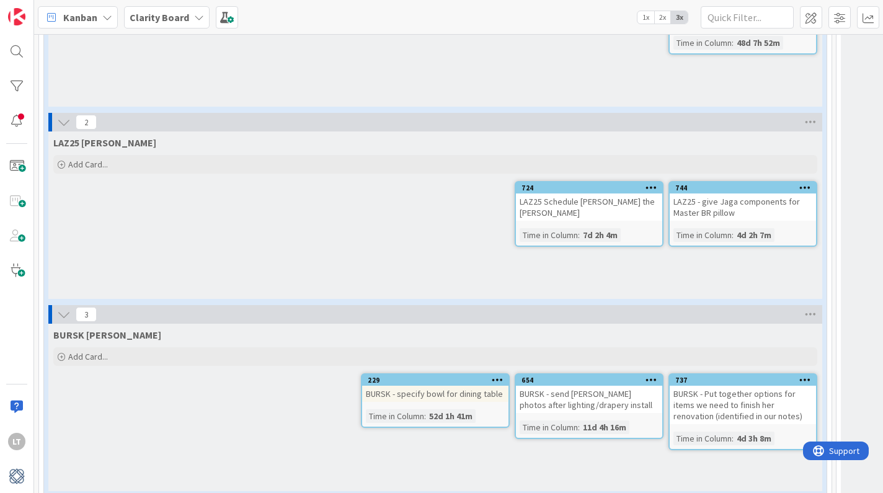
click at [756, 202] on div "LAZ25 - give Jaga components for Master BR pillow" at bounding box center [742, 206] width 146 height 27
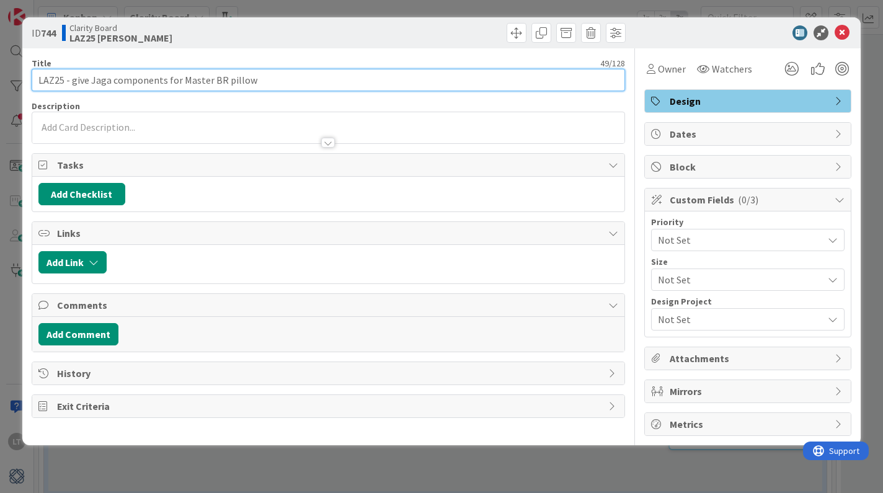
click at [262, 81] on input "LAZ25 - give Jaga components for Master BR pillow" at bounding box center [329, 80] width 594 height 22
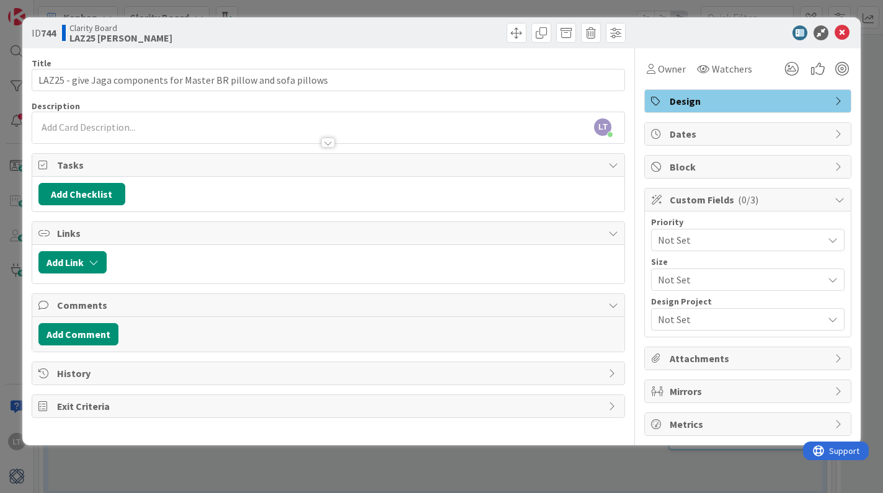
click at [332, 46] on div "ID 744 Clarity Board LAZ25 [PERSON_NAME]" at bounding box center [441, 32] width 839 height 31
click at [377, 30] on div at bounding box center [479, 33] width 294 height 20
click at [839, 30] on icon at bounding box center [841, 32] width 15 height 15
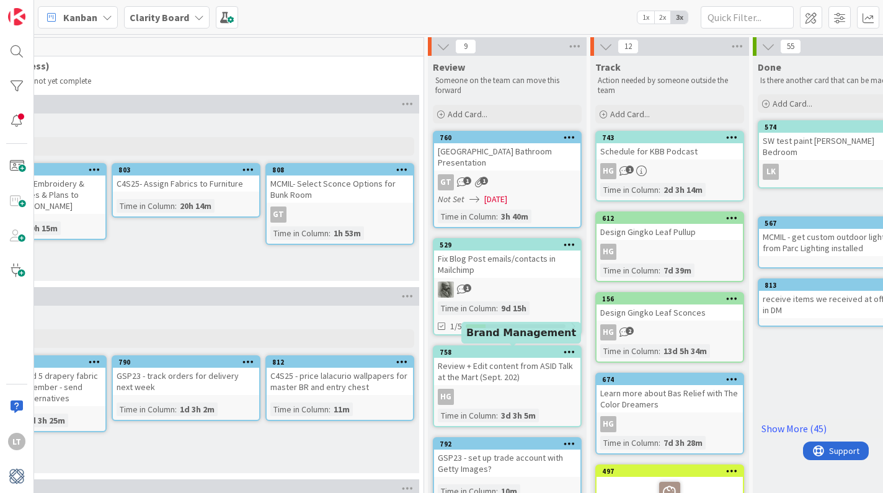
scroll to position [0, 1363]
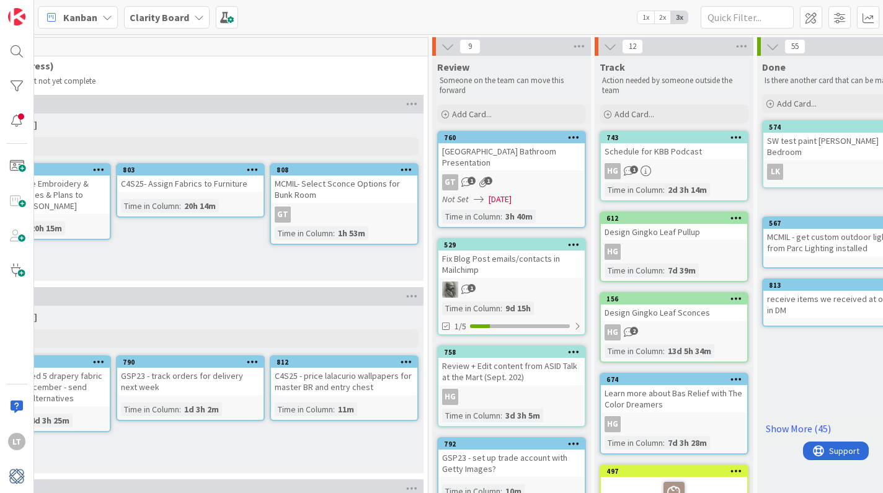
click at [461, 180] on icon "1" at bounding box center [466, 182] width 11 height 11
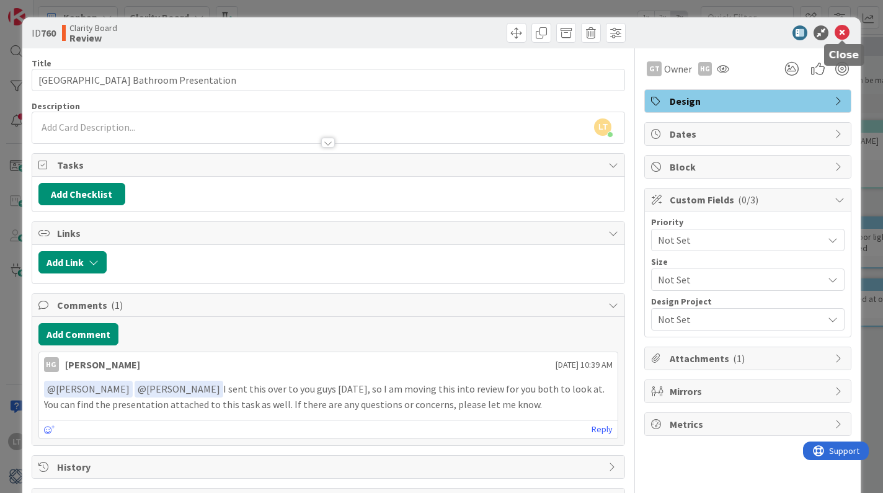
click at [840, 33] on icon at bounding box center [841, 32] width 15 height 15
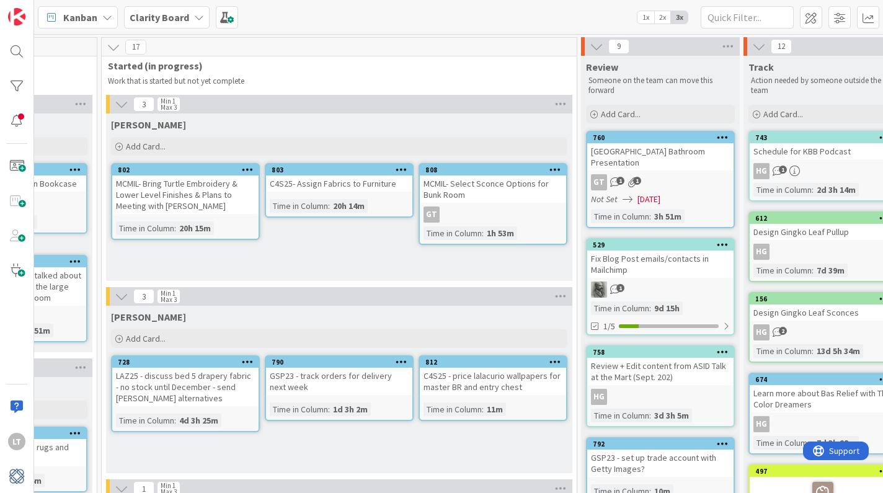
scroll to position [0, 1216]
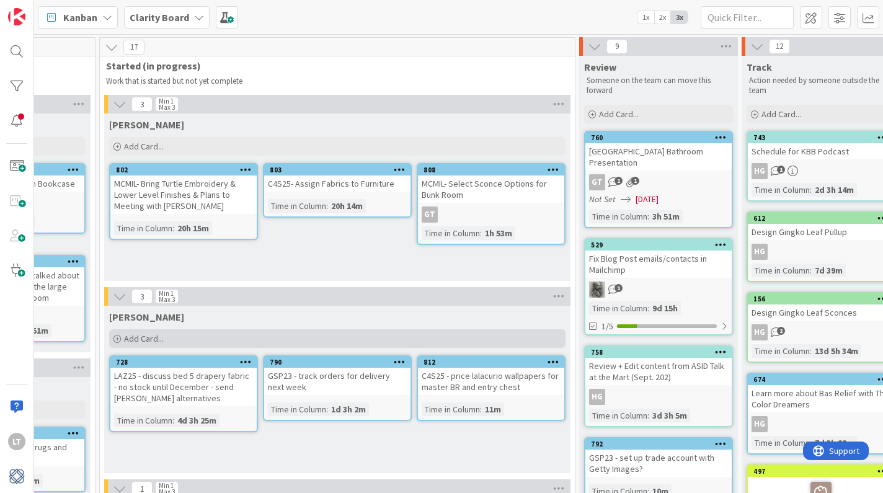
click at [204, 333] on div "Add Card..." at bounding box center [337, 338] width 456 height 19
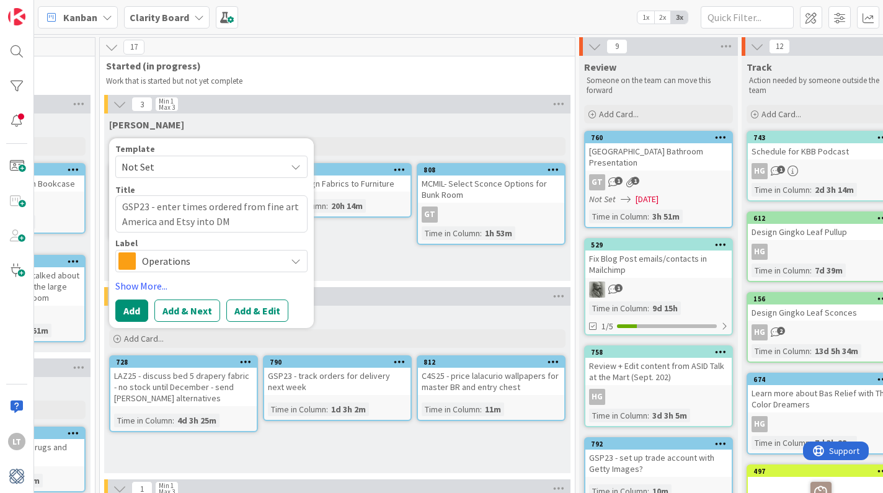
click at [256, 263] on span "Operations" at bounding box center [211, 260] width 138 height 17
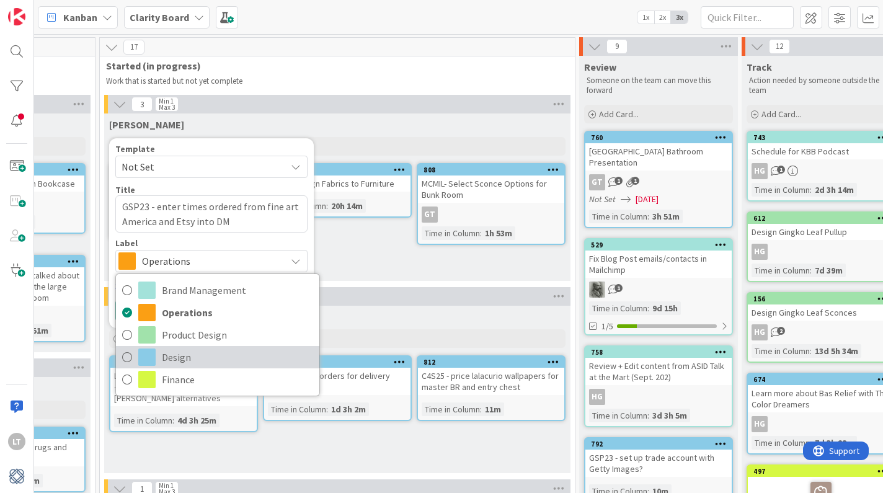
click at [214, 350] on span "Design" at bounding box center [237, 357] width 151 height 19
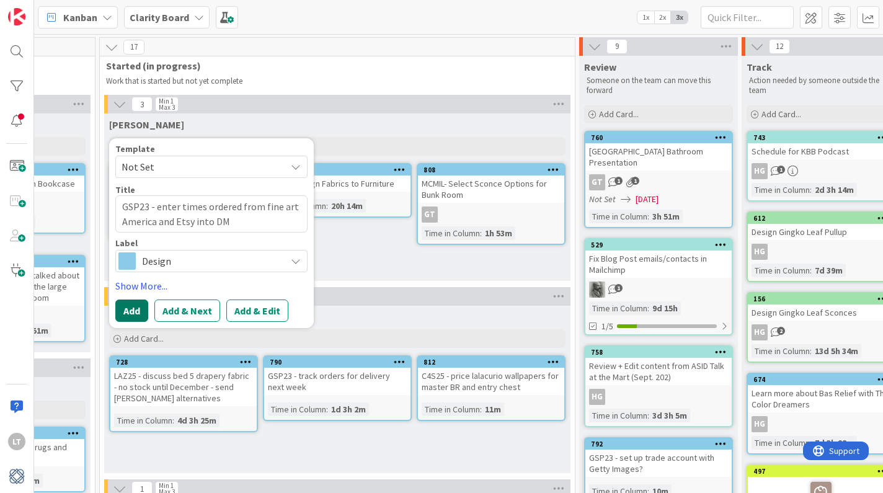
click at [132, 312] on button "Add" at bounding box center [131, 310] width 33 height 22
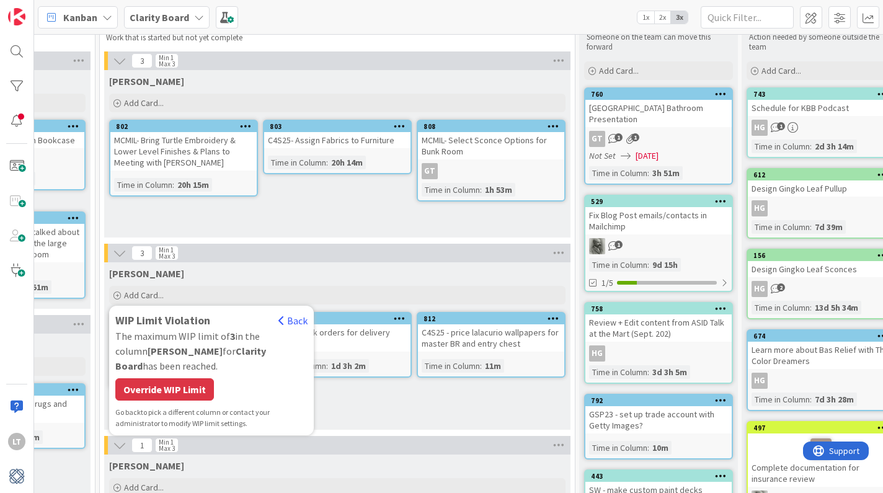
scroll to position [44, 1216]
click at [183, 377] on div "Override WIP Limit" at bounding box center [164, 388] width 99 height 22
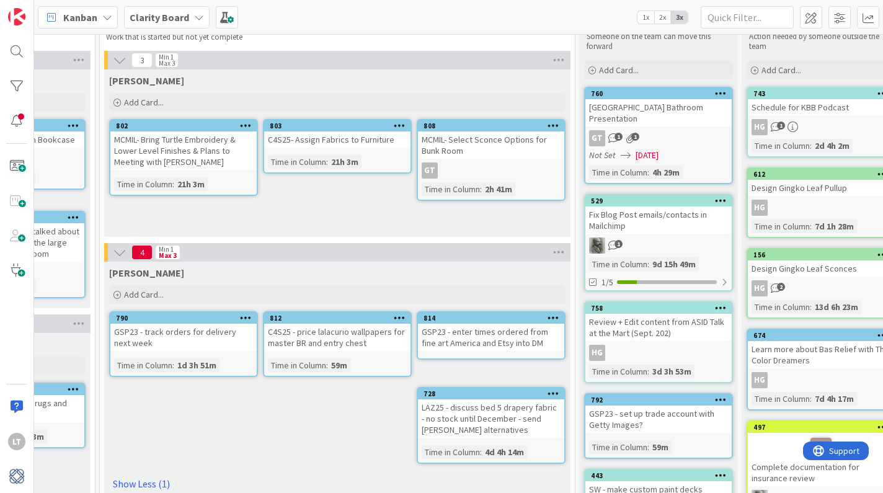
click at [482, 331] on div "GSP23 - enter times ordered from fine art America and Etsy into DM" at bounding box center [491, 337] width 146 height 27
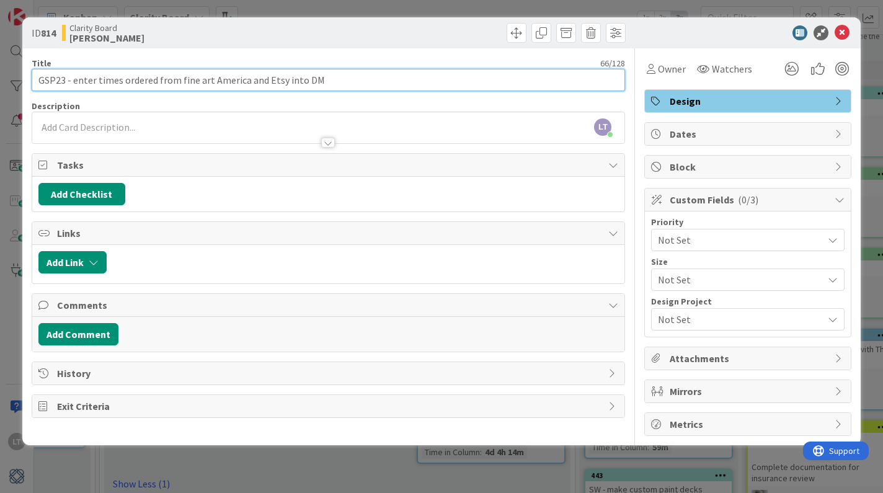
drag, startPoint x: 117, startPoint y: 81, endPoint x: 96, endPoint y: 83, distance: 21.2
click at [96, 83] on input "GSP23 - enter times ordered from fine art America and Etsy into DM" at bounding box center [329, 80] width 594 height 22
click at [447, 60] on div "Title 66 / 128" at bounding box center [329, 63] width 594 height 11
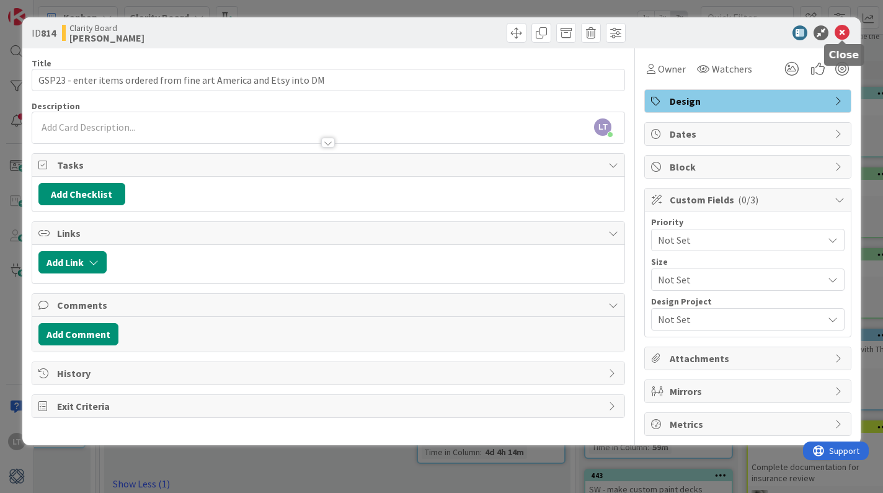
click at [840, 31] on icon at bounding box center [841, 32] width 15 height 15
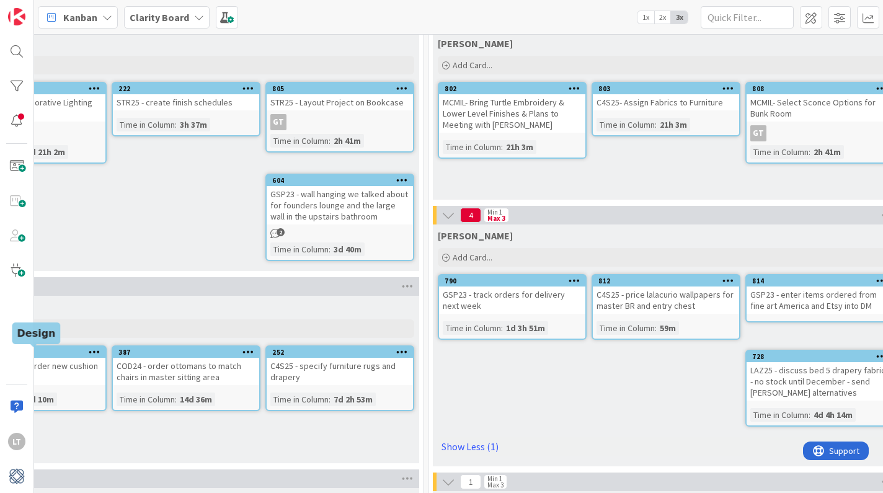
scroll to position [81, 889]
